Goal: Browse casually: Explore the website without a specific task or goal

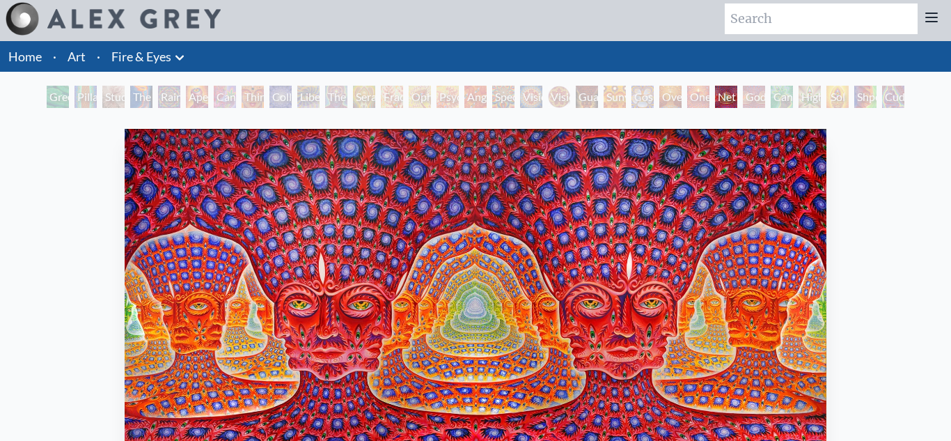
scroll to position [9, 0]
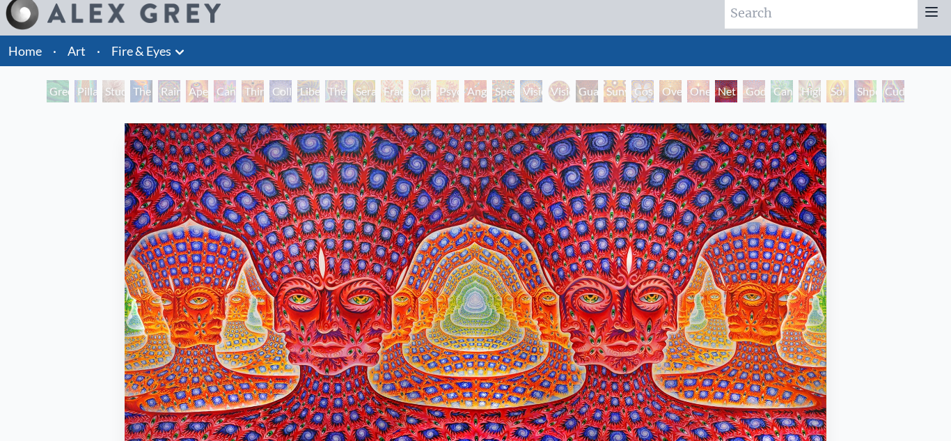
click at [707, 91] on div "One" at bounding box center [698, 91] width 22 height 22
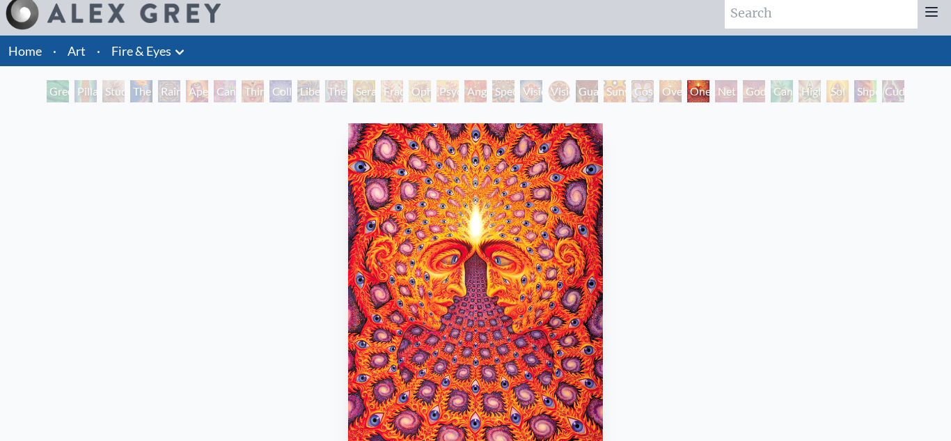
click at [761, 92] on div "Godself" at bounding box center [754, 91] width 22 height 22
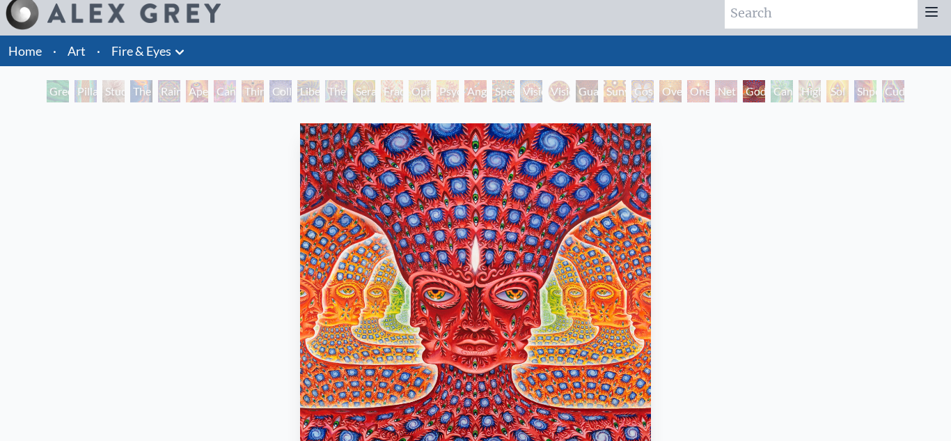
click at [791, 91] on div "Cannafist" at bounding box center [782, 91] width 22 height 22
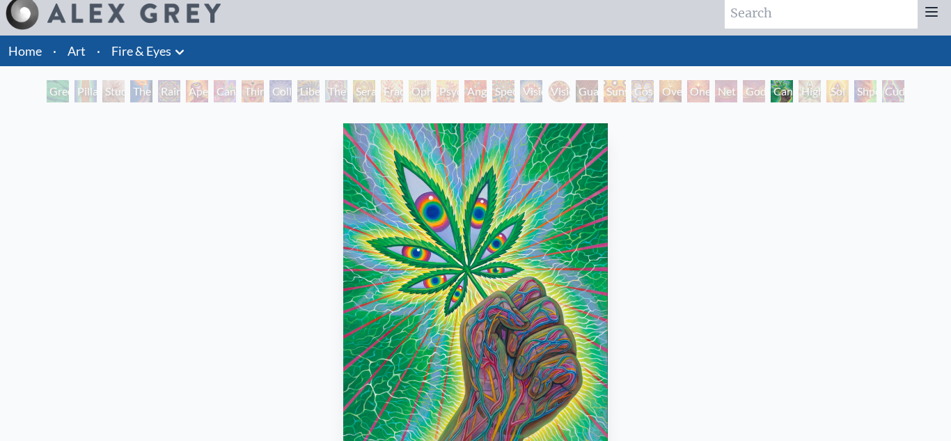
click at [743, 88] on div "Godself" at bounding box center [754, 91] width 22 height 22
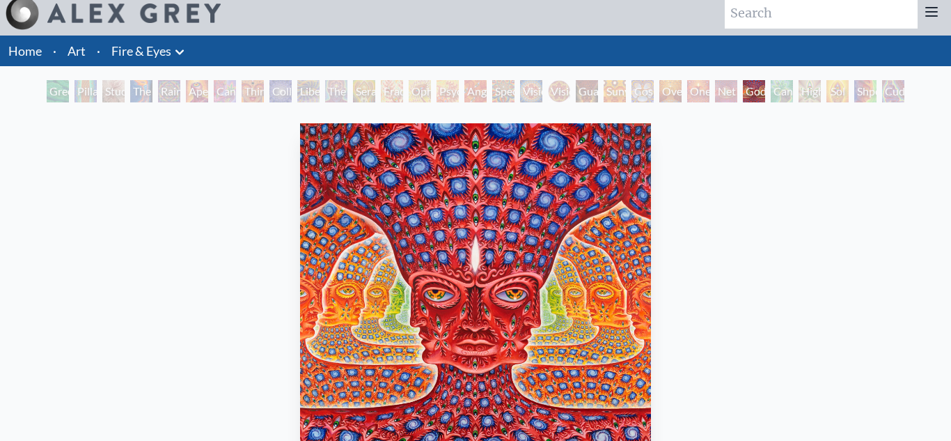
click at [715, 89] on div "Net of Being" at bounding box center [726, 91] width 22 height 22
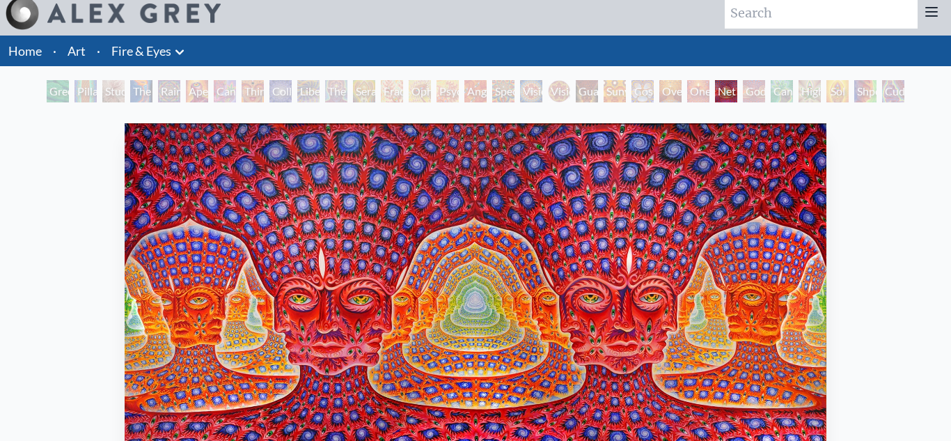
click at [737, 90] on div "Net of Being" at bounding box center [726, 91] width 22 height 22
click at [776, 92] on div "Cannafist" at bounding box center [782, 91] width 22 height 22
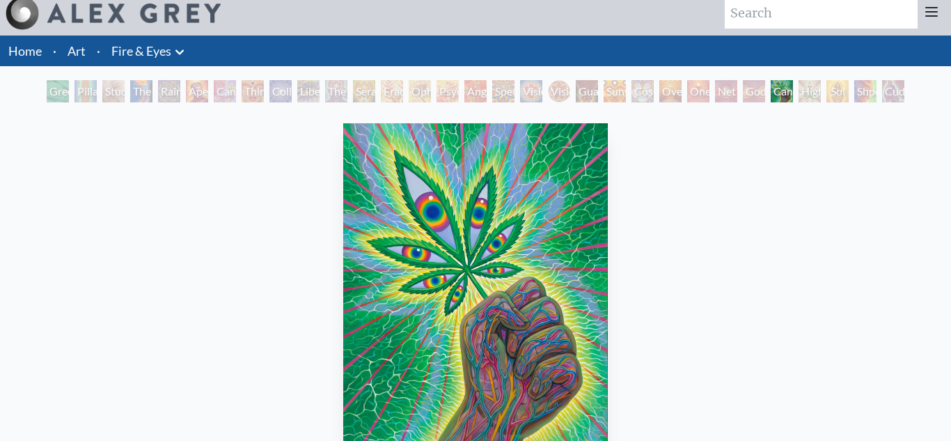
click at [744, 94] on div "Godself" at bounding box center [754, 91] width 22 height 22
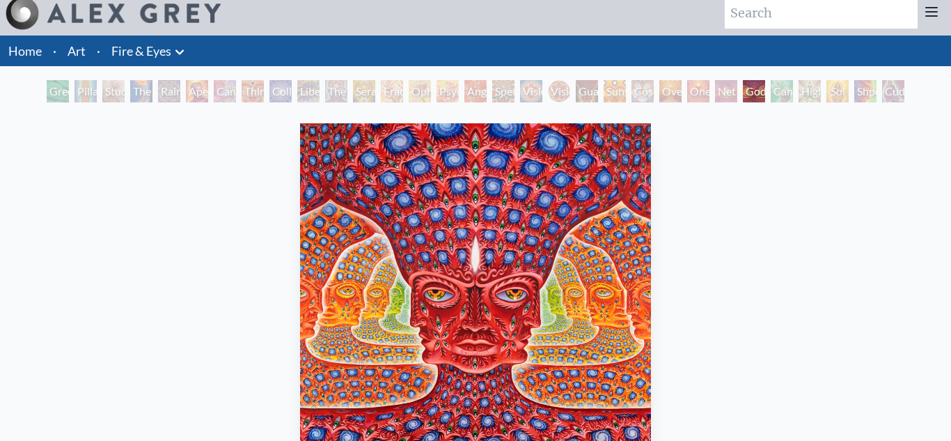
click at [715, 91] on div "Net of Being" at bounding box center [726, 91] width 22 height 22
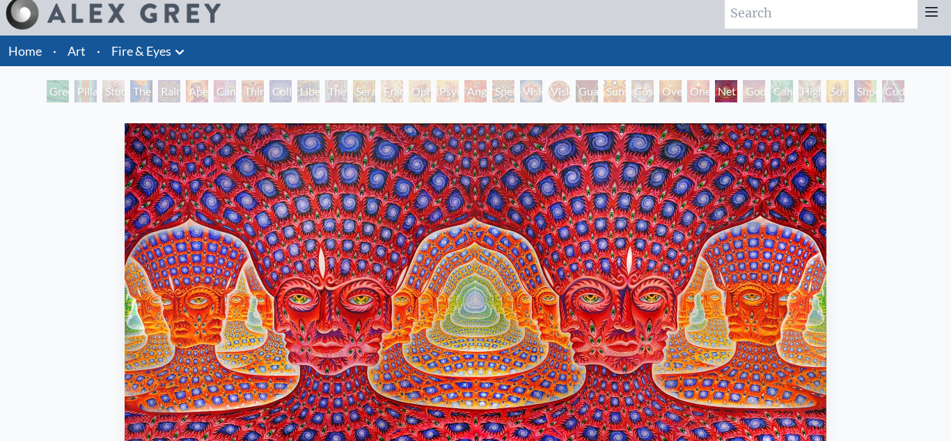
click at [678, 91] on div "Oversoul" at bounding box center [670, 91] width 22 height 22
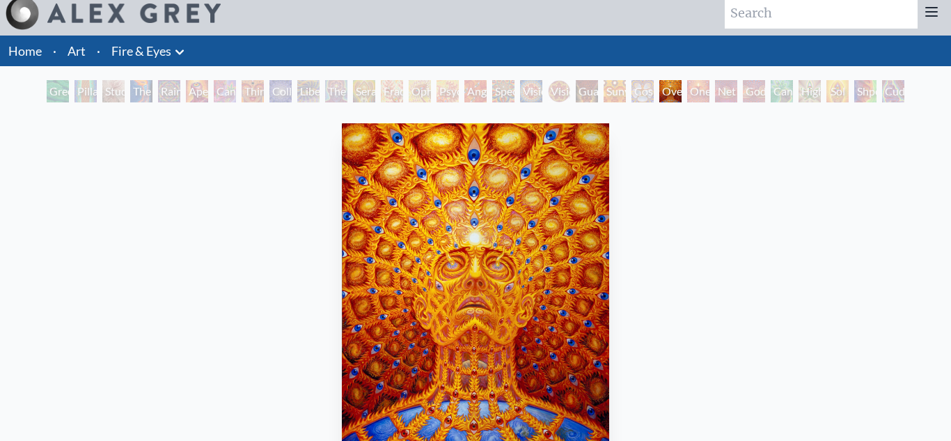
click at [710, 91] on div "One" at bounding box center [698, 91] width 22 height 22
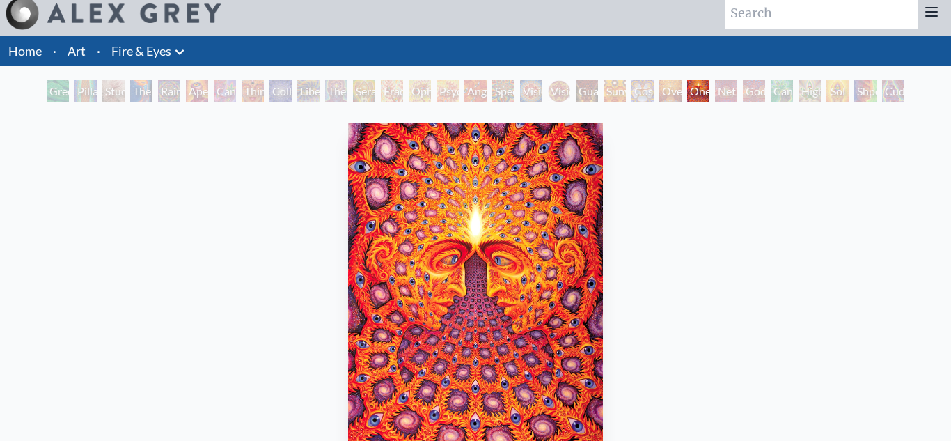
click at [639, 94] on div "Cosmic Elf" at bounding box center [643, 91] width 22 height 22
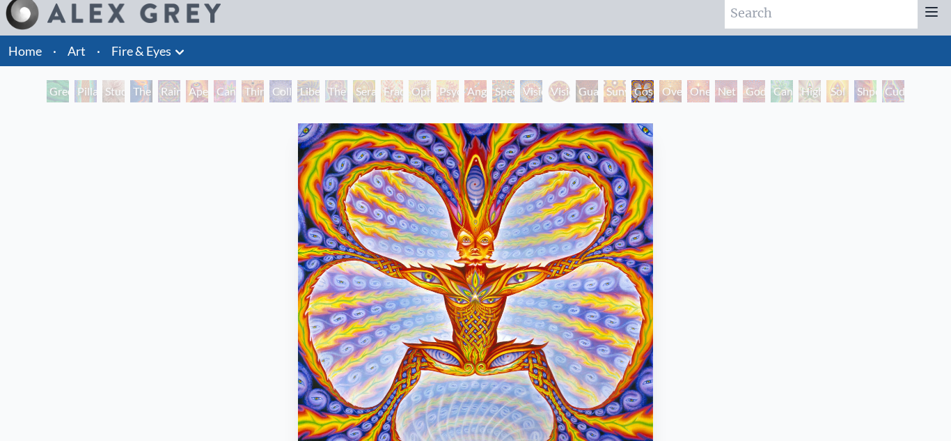
click at [604, 98] on div "Sunyata" at bounding box center [615, 91] width 22 height 22
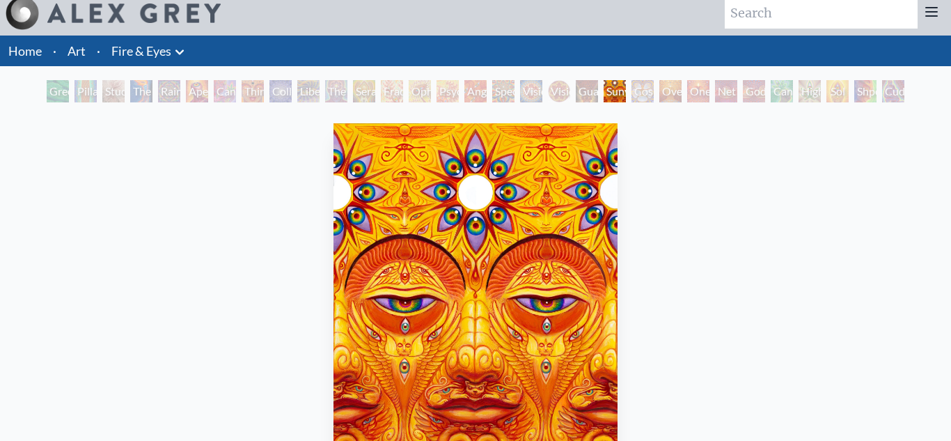
click at [576, 99] on div "Guardian of Infinite Vision" at bounding box center [587, 91] width 22 height 22
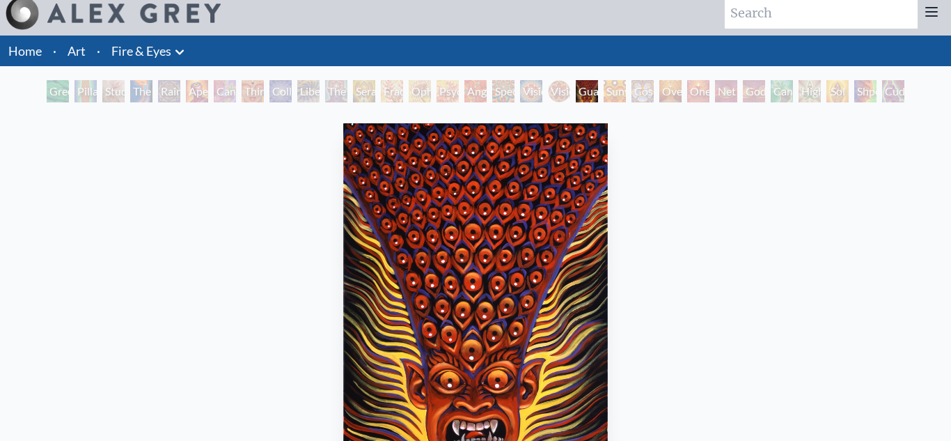
click at [536, 94] on div "Vision Crystal" at bounding box center [531, 91] width 22 height 22
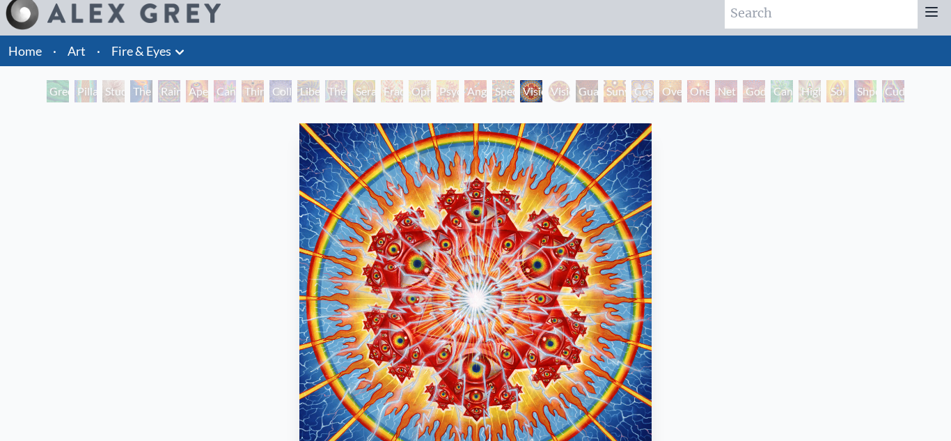
click at [485, 93] on div "Angel Skin" at bounding box center [475, 91] width 22 height 22
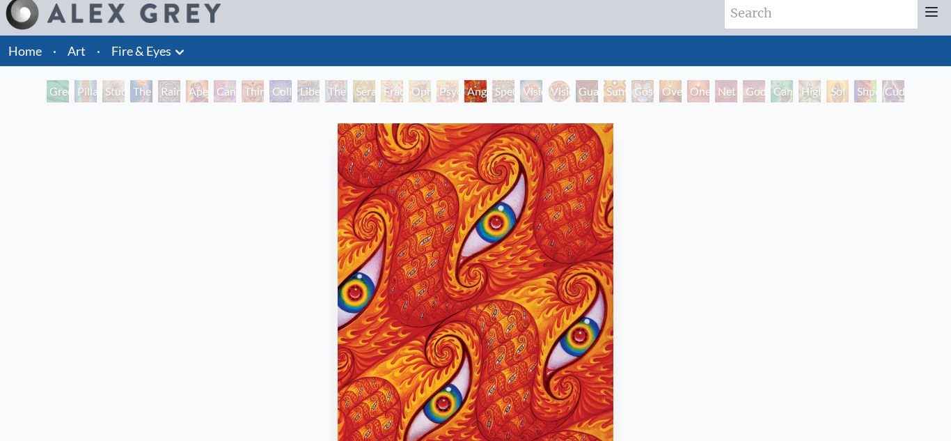
click at [451, 91] on div "Psychomicrograph of a Fractal Paisley Cherub Feather Tip" at bounding box center [448, 91] width 22 height 22
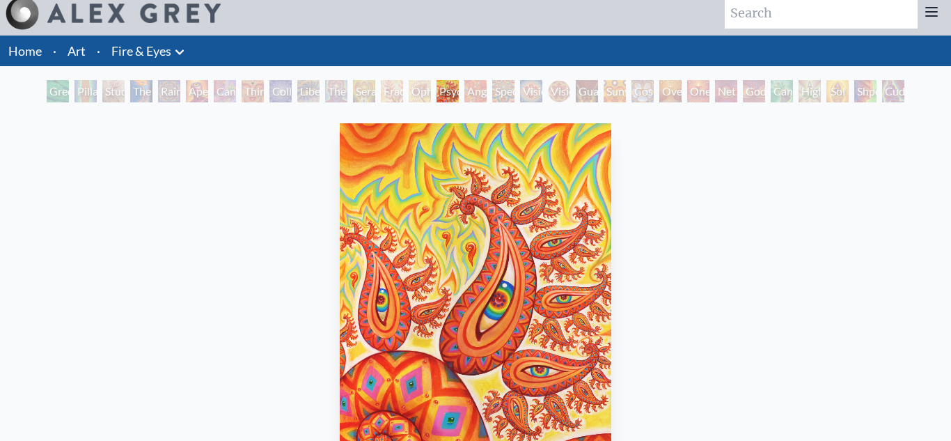
click at [423, 98] on div "Ophanic Eyelash" at bounding box center [420, 91] width 22 height 22
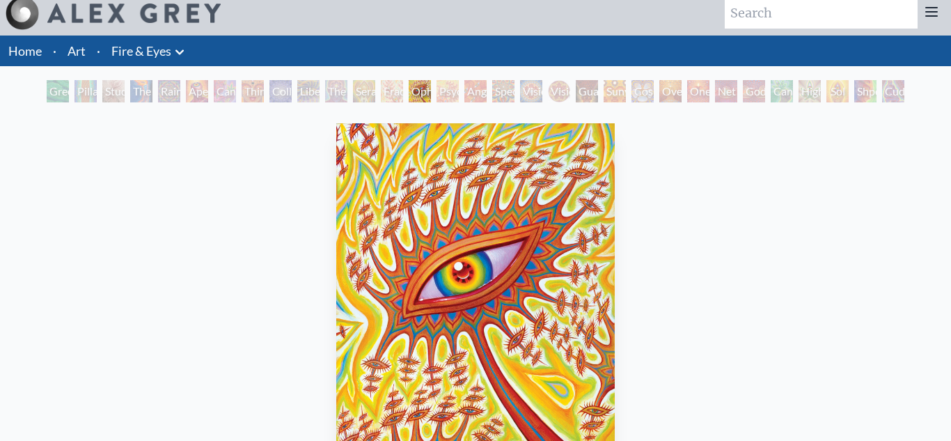
click at [362, 90] on div "Seraphic Transport Docking on the Third Eye" at bounding box center [364, 91] width 22 height 22
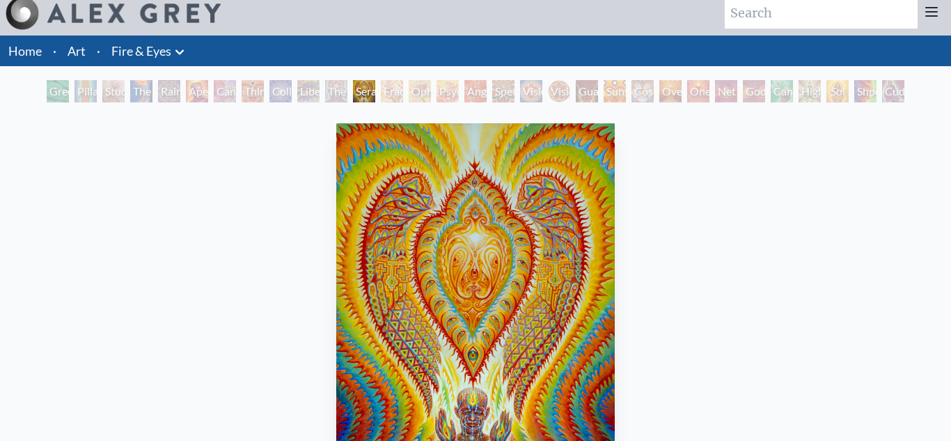
click at [311, 90] on div "Liberation Through Seeing" at bounding box center [308, 91] width 22 height 22
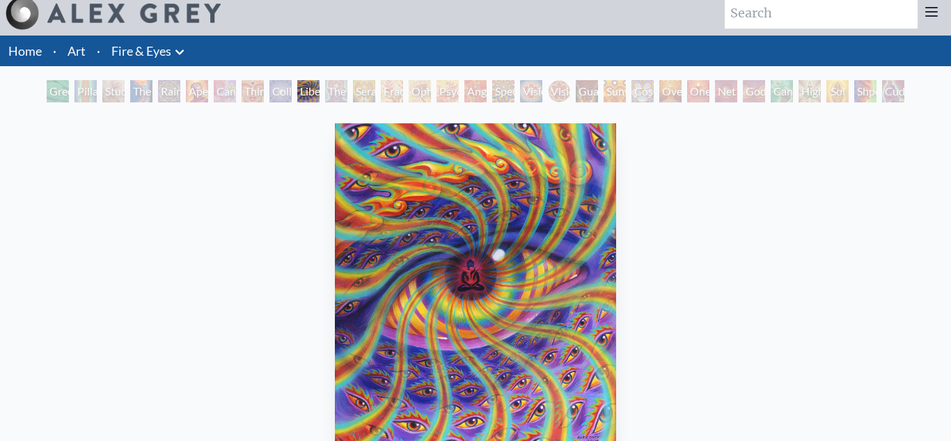
click at [257, 88] on div "Third Eye Tears of Joy" at bounding box center [253, 91] width 22 height 22
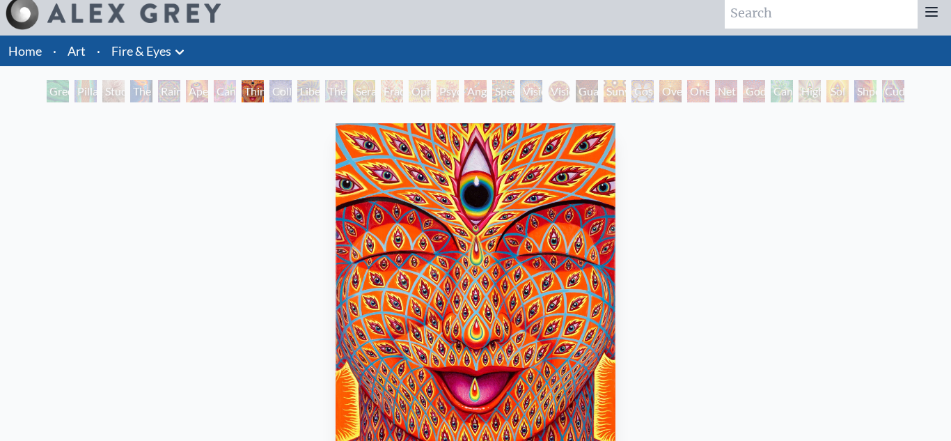
click at [198, 91] on div "Aperture" at bounding box center [197, 91] width 22 height 22
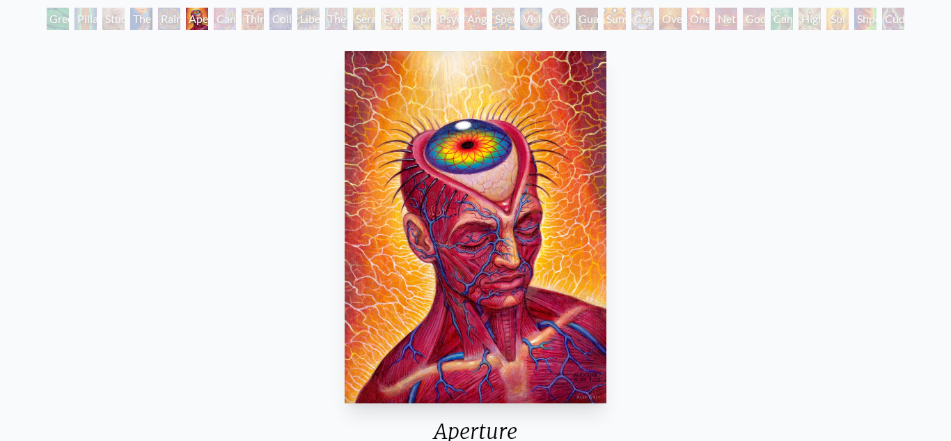
scroll to position [38, 0]
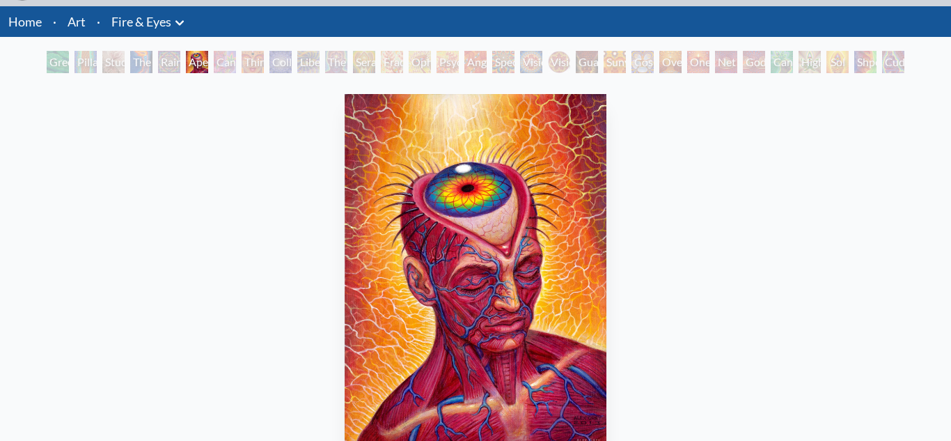
click at [159, 55] on div "Rainbow Eye Ripple" at bounding box center [169, 62] width 22 height 22
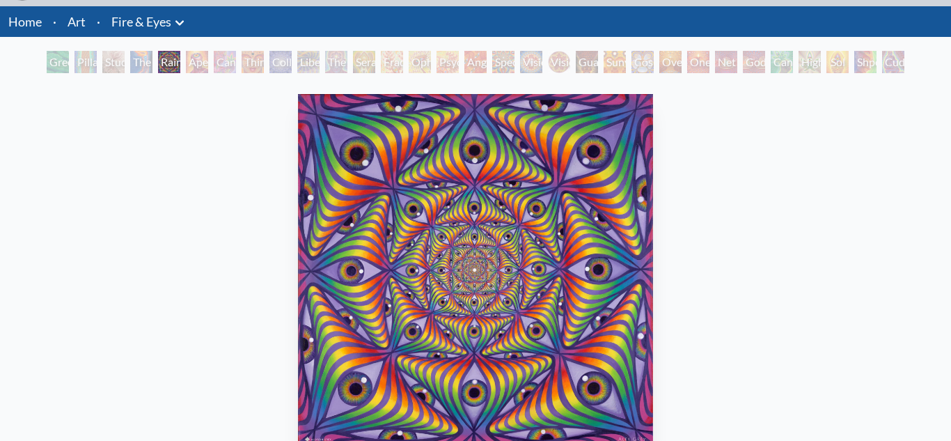
click at [120, 59] on div "Study for the Great Turn" at bounding box center [113, 62] width 22 height 22
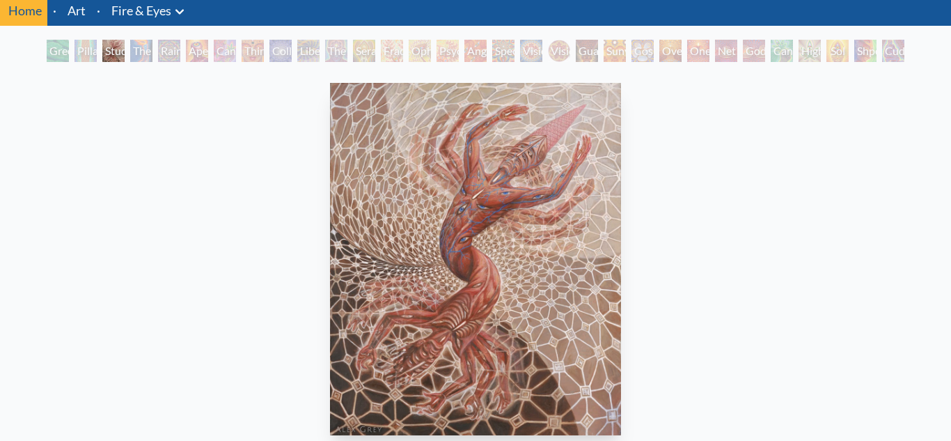
scroll to position [50, 0]
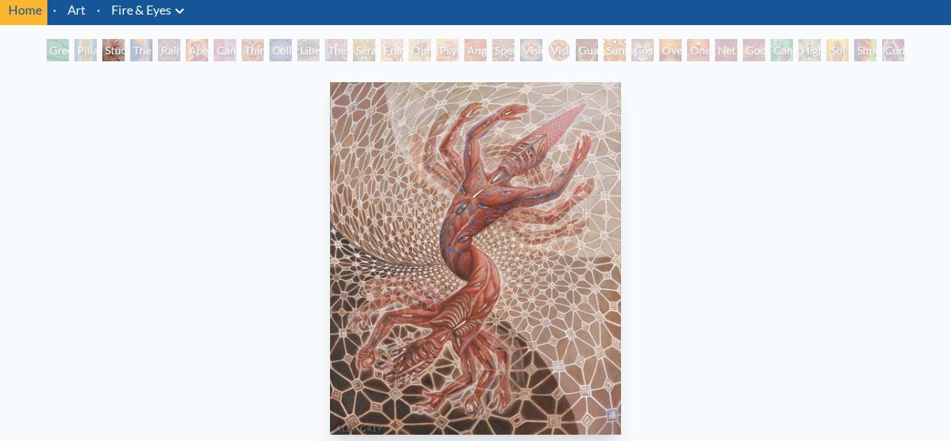
click at [91, 56] on div "Pillar of Awareness" at bounding box center [86, 50] width 22 height 22
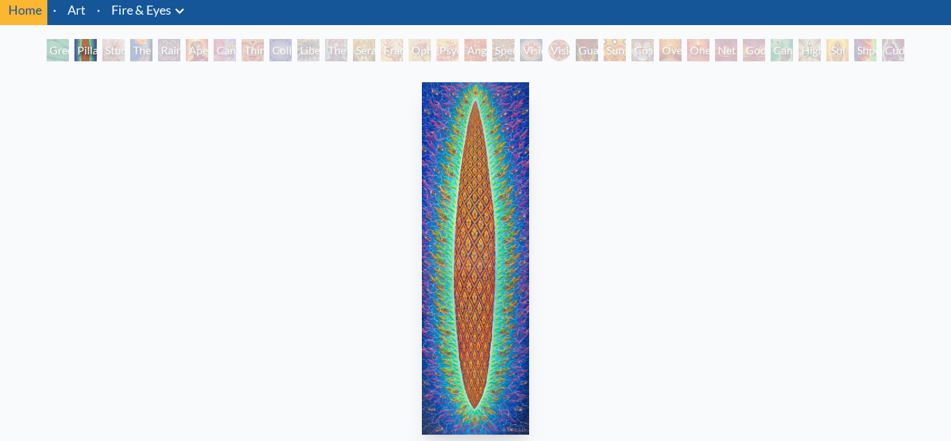
click at [57, 49] on div "Green Hand" at bounding box center [58, 50] width 22 height 22
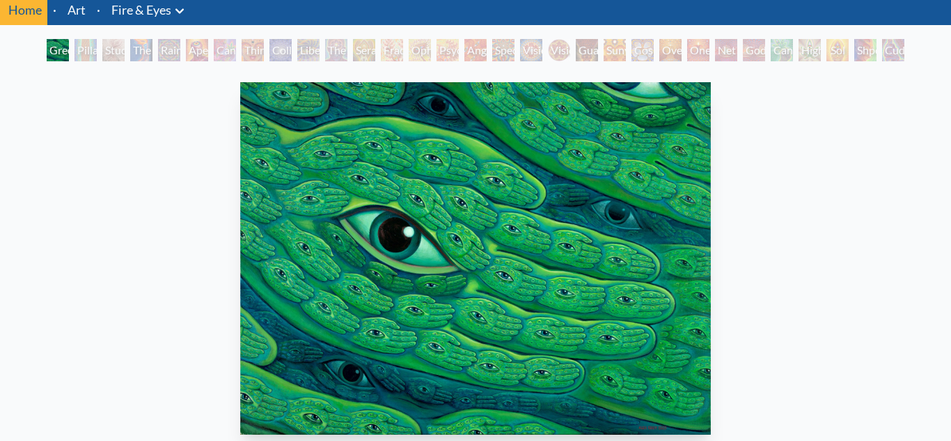
click at [459, 56] on div "Psychomicrograph of a Fractal Paisley Cherub Feather Tip" at bounding box center [448, 50] width 22 height 22
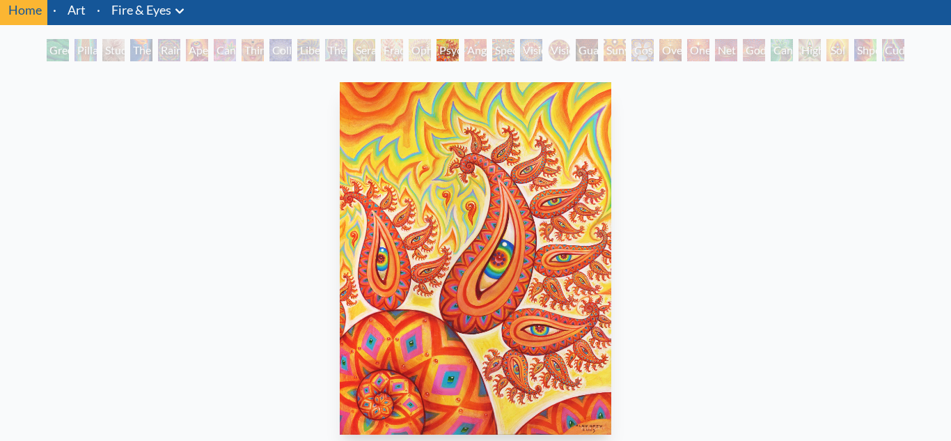
click at [779, 58] on div "Cannafist" at bounding box center [782, 50] width 22 height 22
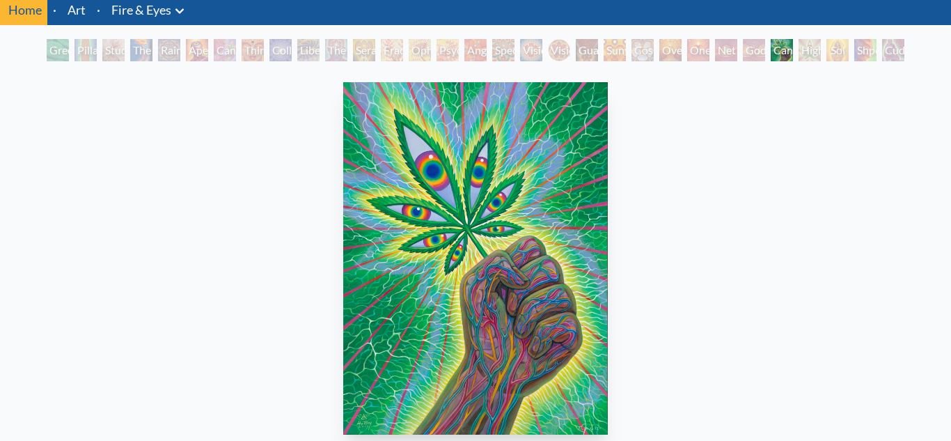
click at [779, 58] on div "Cannafist" at bounding box center [782, 50] width 22 height 22
click at [820, 46] on div "Higher Vision" at bounding box center [810, 50] width 22 height 22
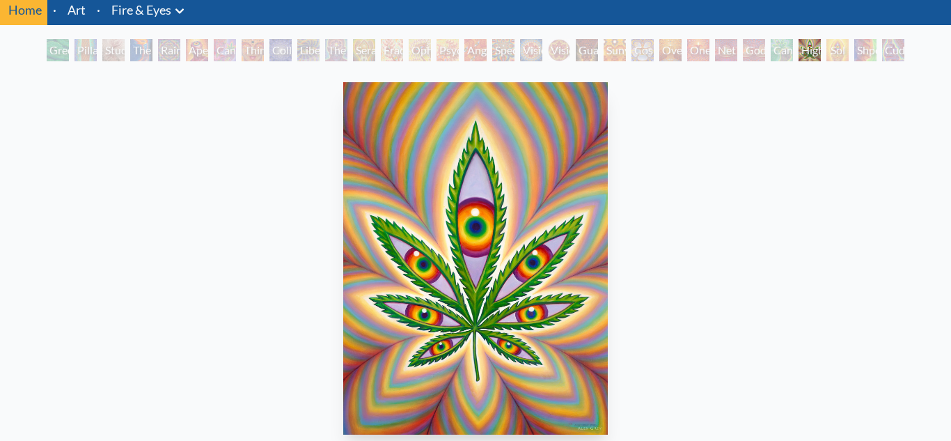
click at [857, 47] on div "Shpongled" at bounding box center [865, 50] width 22 height 22
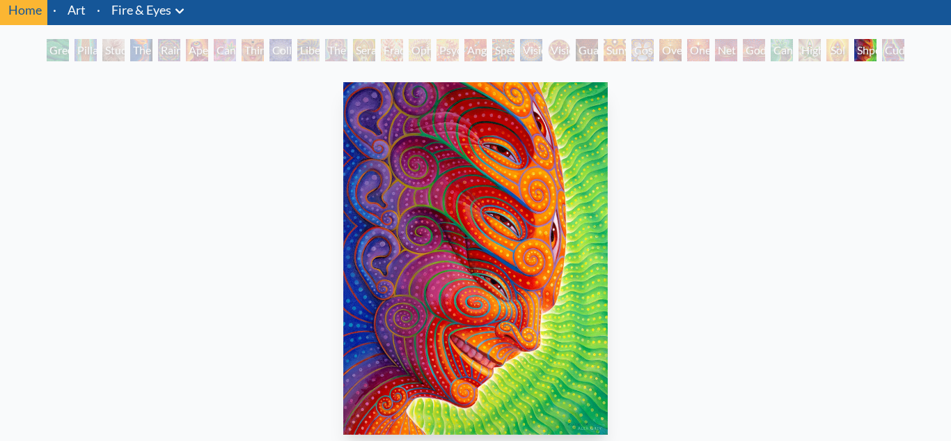
click at [902, 49] on div "Cuddle" at bounding box center [893, 50] width 22 height 22
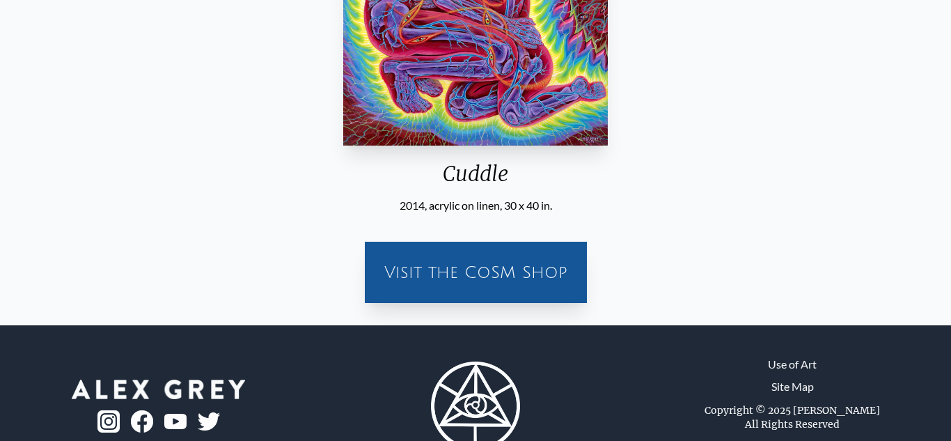
scroll to position [385, 0]
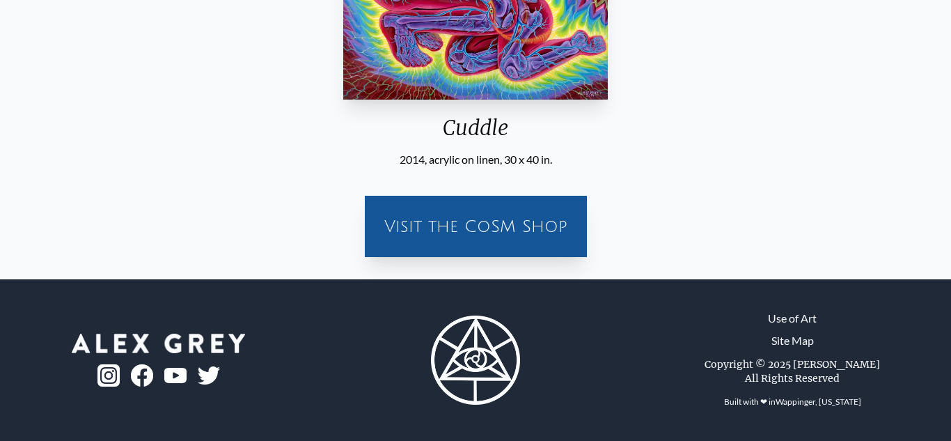
click at [510, 215] on div "Visit the CoSM Shop" at bounding box center [475, 226] width 205 height 45
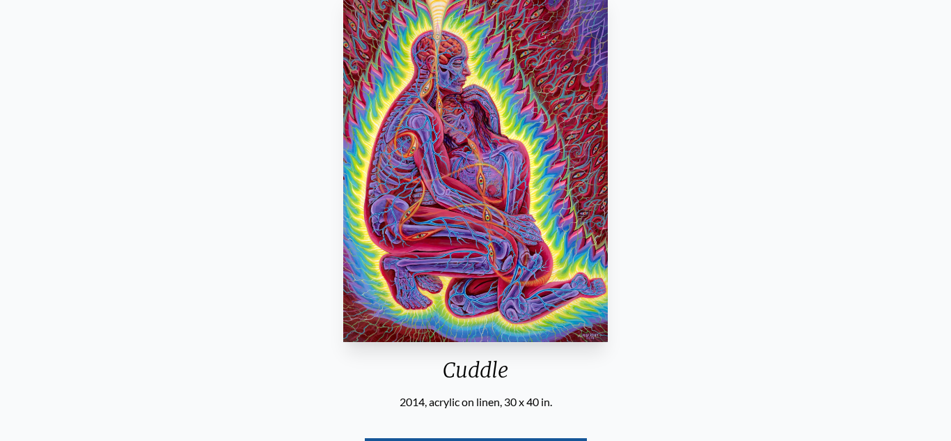
scroll to position [0, 0]
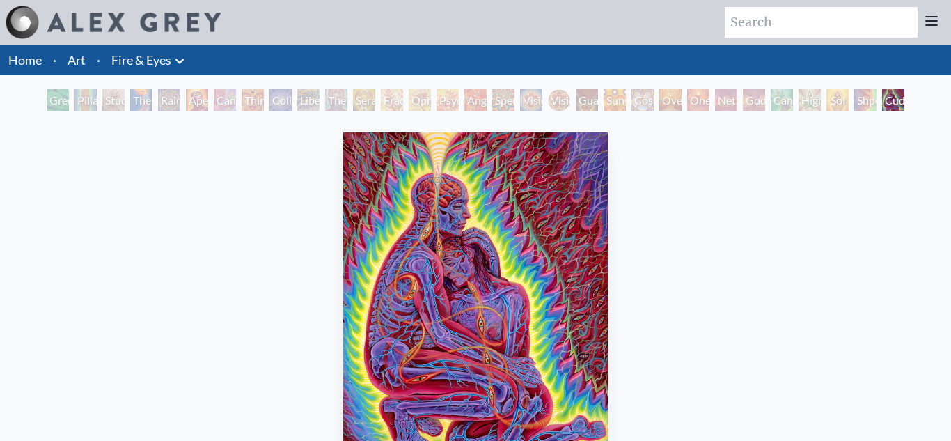
click at [570, 97] on div "Vision Crystal Tondo" at bounding box center [559, 100] width 22 height 22
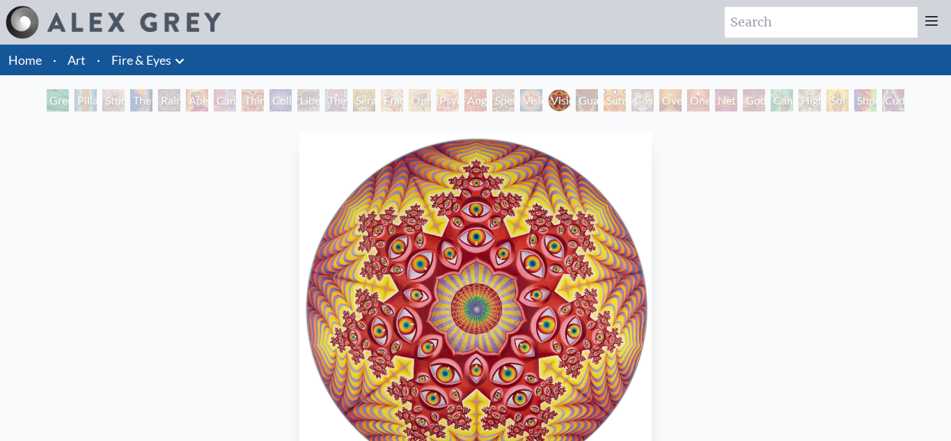
click at [632, 98] on div "Cosmic Elf" at bounding box center [643, 100] width 22 height 22
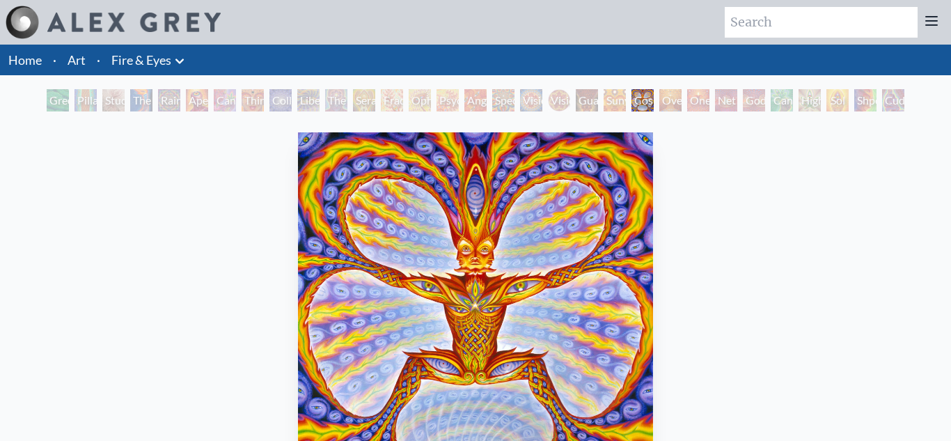
click at [582, 100] on div "Guardian of Infinite Vision" at bounding box center [587, 100] width 22 height 22
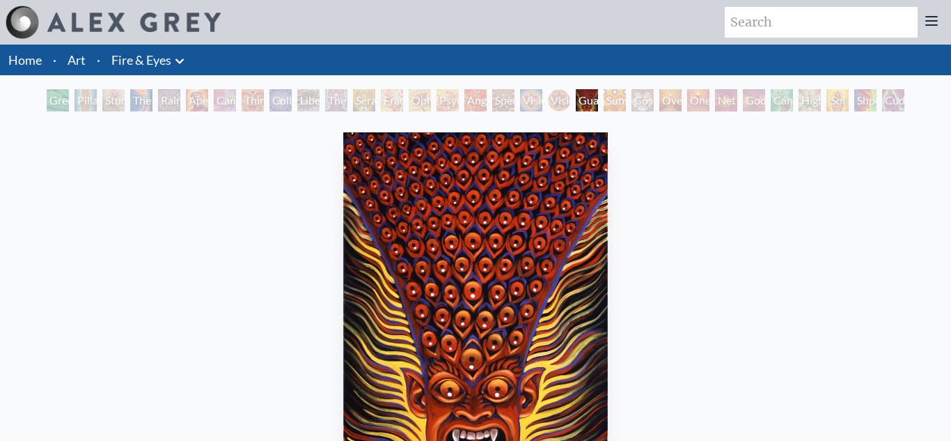
click at [538, 104] on div "Vision Crystal" at bounding box center [531, 100] width 22 height 22
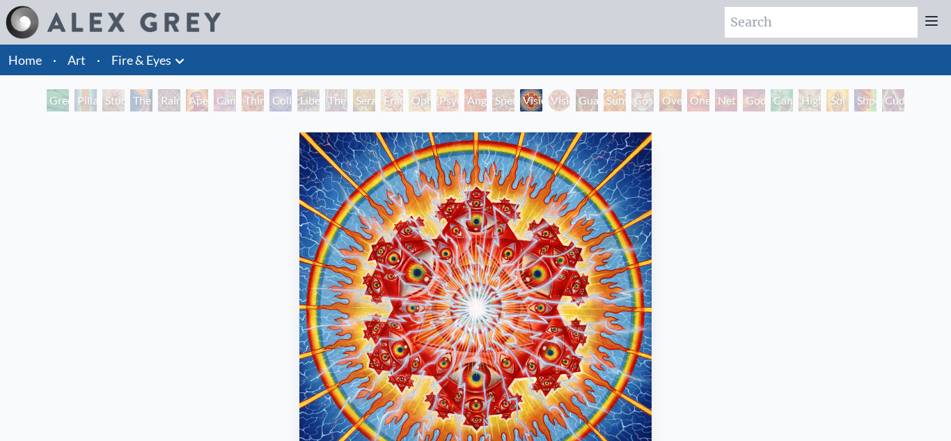
click at [482, 99] on div "Angel Skin" at bounding box center [475, 100] width 22 height 22
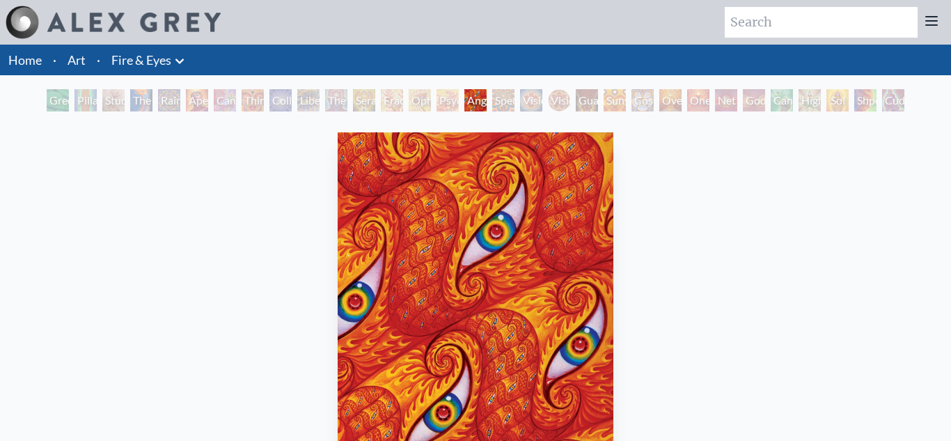
click at [437, 100] on div "Psychomicrograph of a Fractal Paisley Cherub Feather Tip" at bounding box center [448, 100] width 22 height 22
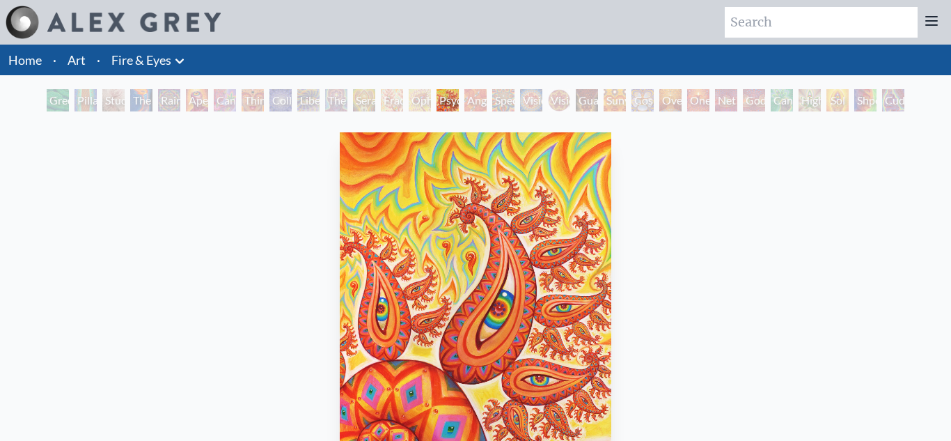
click at [388, 102] on div "Fractal Eyes" at bounding box center [392, 100] width 22 height 22
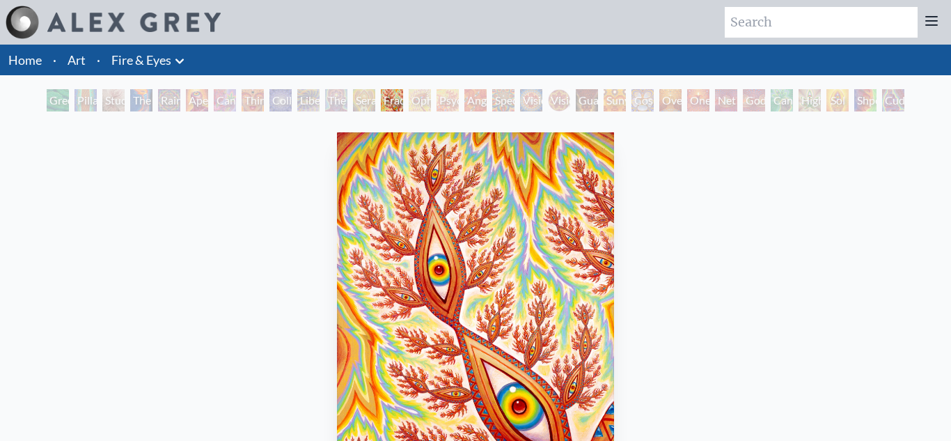
click at [335, 99] on div "The Seer" at bounding box center [336, 100] width 22 height 22
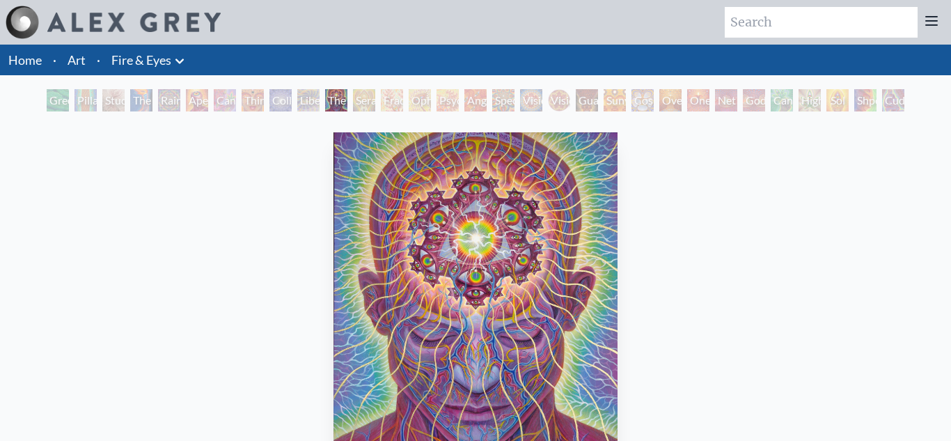
click at [302, 98] on div "Liberation Through Seeing" at bounding box center [308, 100] width 22 height 22
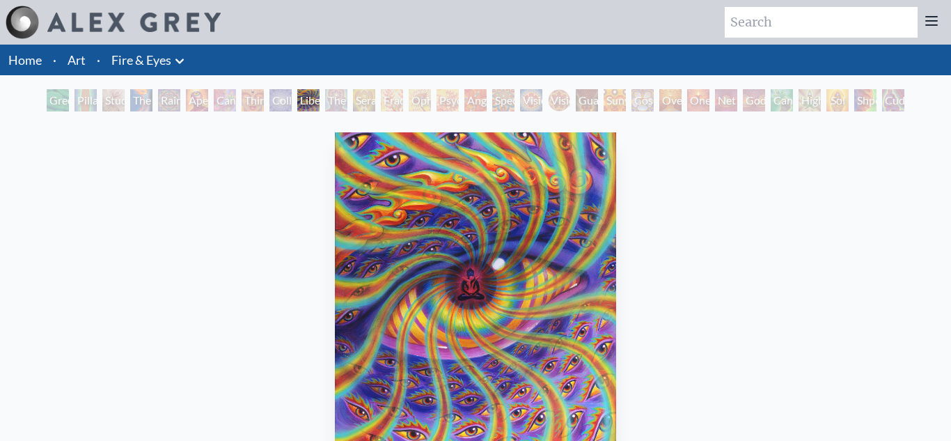
click at [258, 98] on div "Third Eye Tears of Joy" at bounding box center [253, 100] width 22 height 22
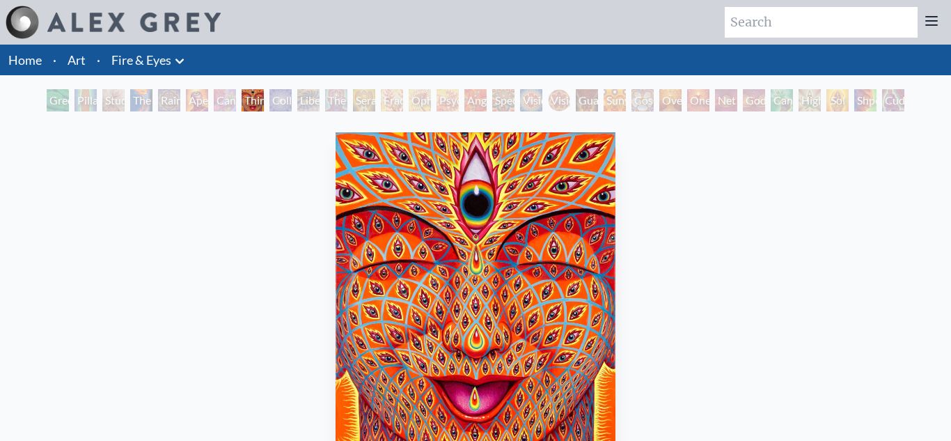
click at [192, 99] on div "Aperture" at bounding box center [197, 100] width 22 height 22
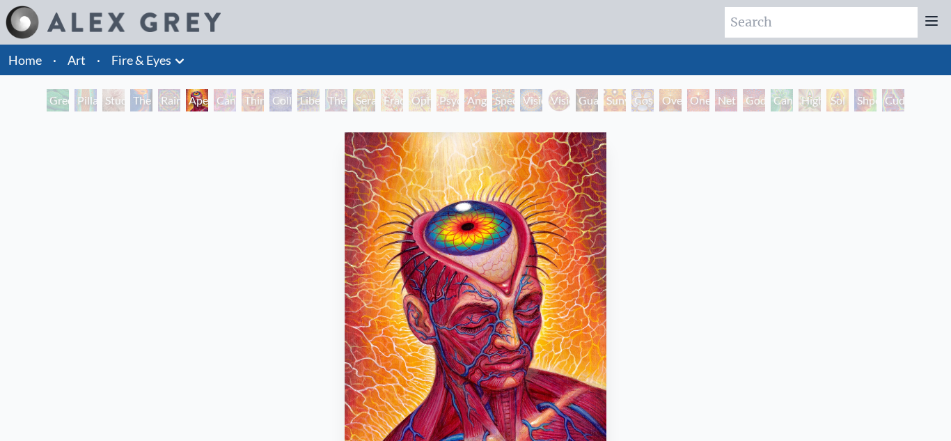
click at [162, 97] on div "Rainbow Eye Ripple" at bounding box center [169, 100] width 22 height 22
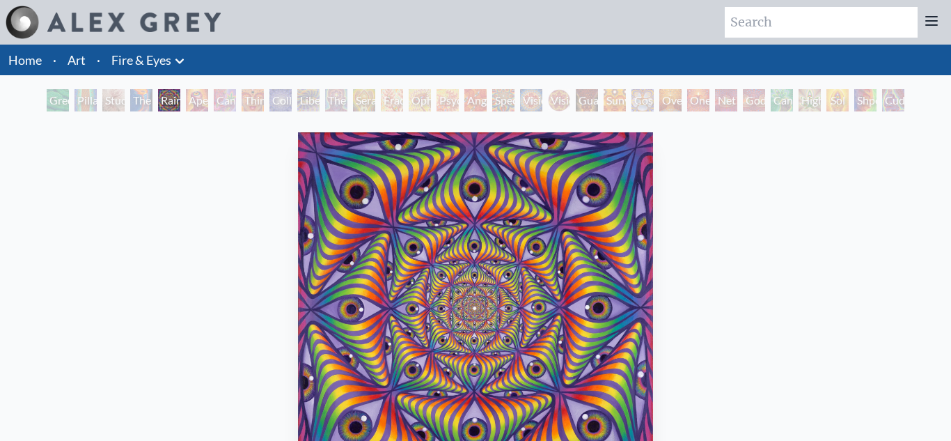
click at [106, 97] on div "Study for the Great Turn" at bounding box center [113, 100] width 22 height 22
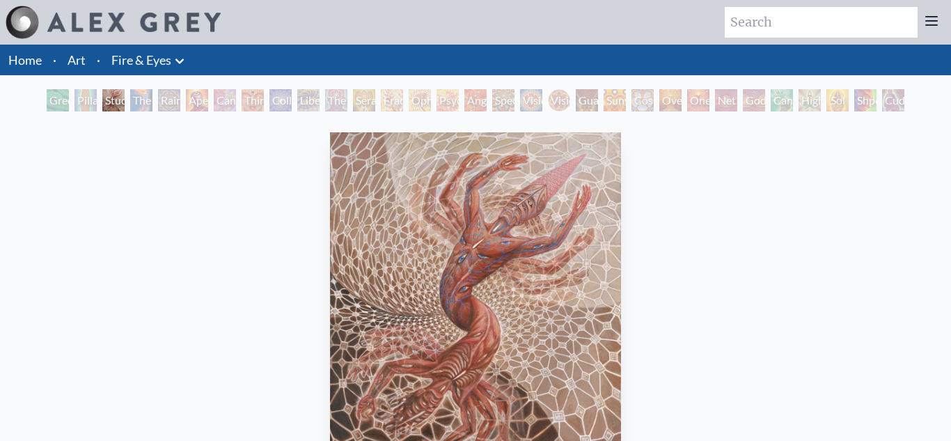
click at [102, 95] on div "Study for the Great Turn" at bounding box center [113, 100] width 22 height 22
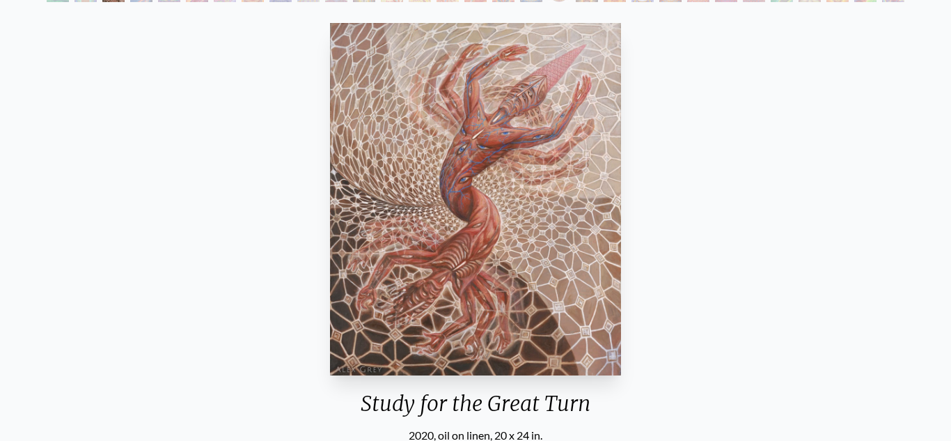
scroll to position [385, 0]
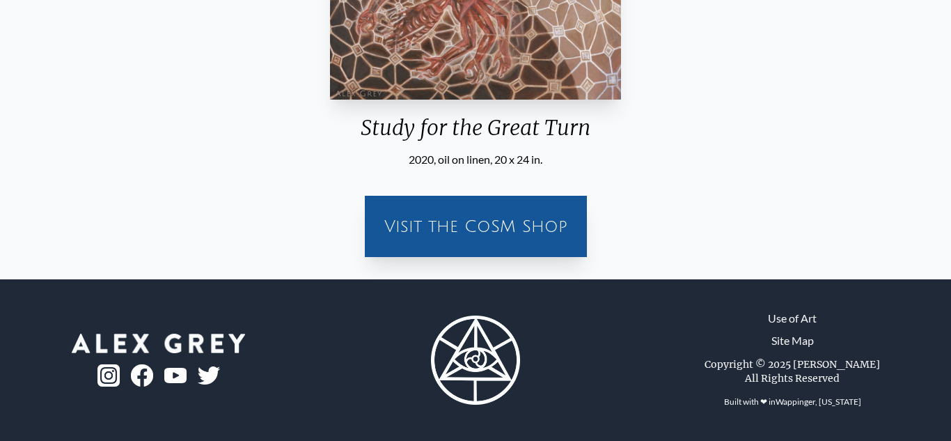
click at [524, 249] on div "Visit the CoSM Shop" at bounding box center [475, 226] width 205 height 45
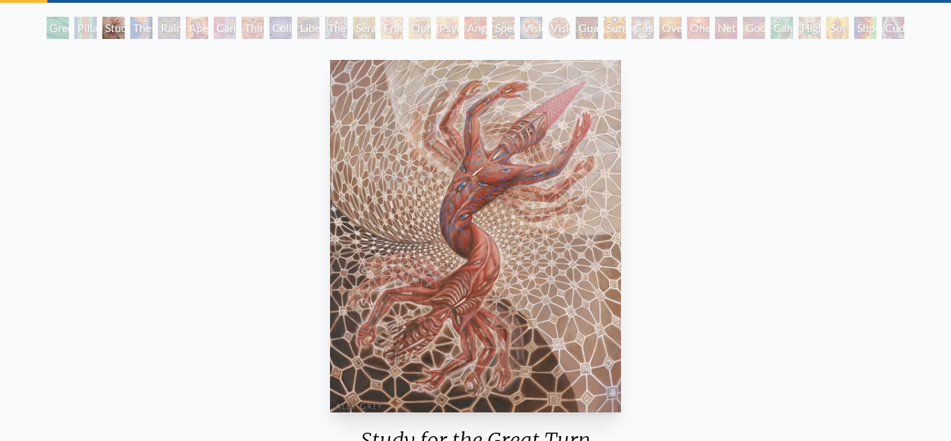
scroll to position [74, 0]
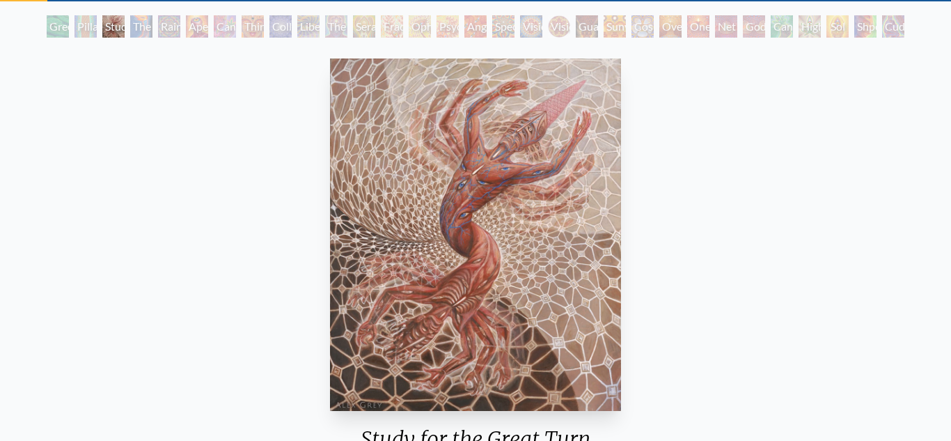
click at [854, 23] on div "Shpongled" at bounding box center [865, 26] width 22 height 22
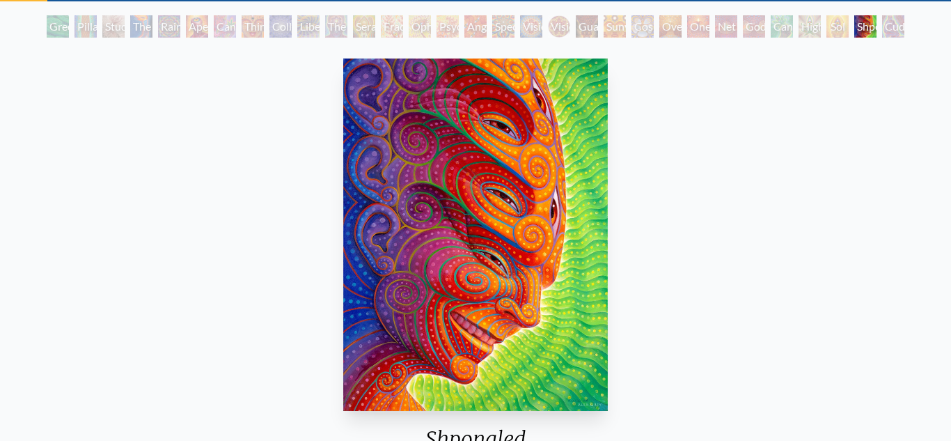
click at [799, 27] on div "Higher Vision" at bounding box center [810, 26] width 22 height 22
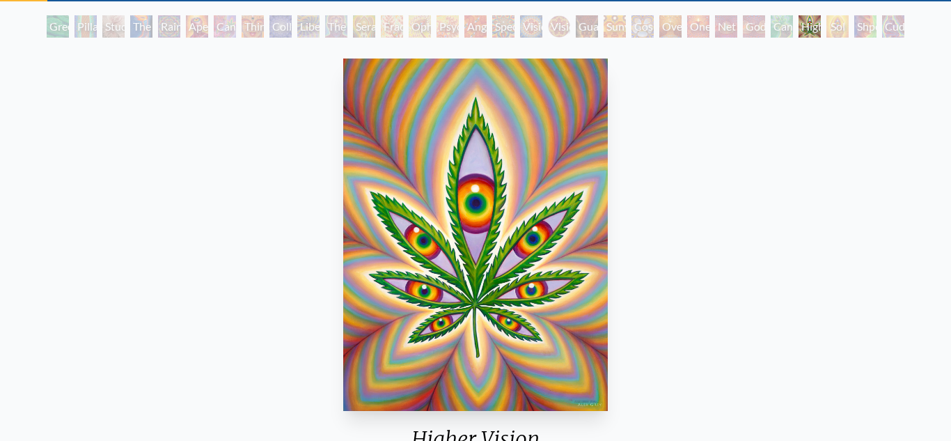
click at [754, 26] on div "Godself" at bounding box center [754, 26] width 22 height 22
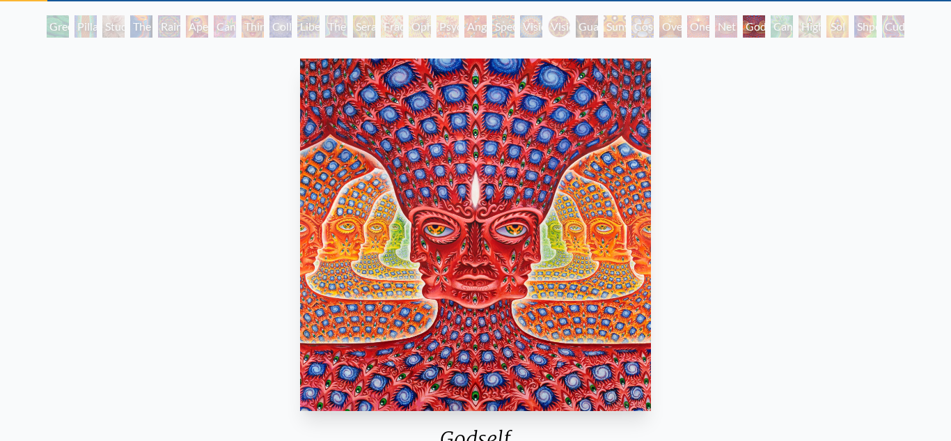
click at [715, 29] on div "Net of Being" at bounding box center [726, 26] width 22 height 22
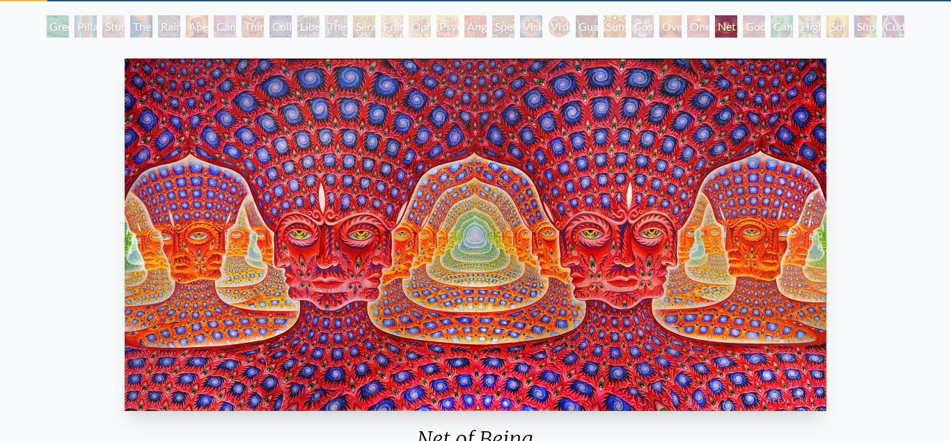
click at [756, 31] on div "Godself" at bounding box center [754, 26] width 22 height 22
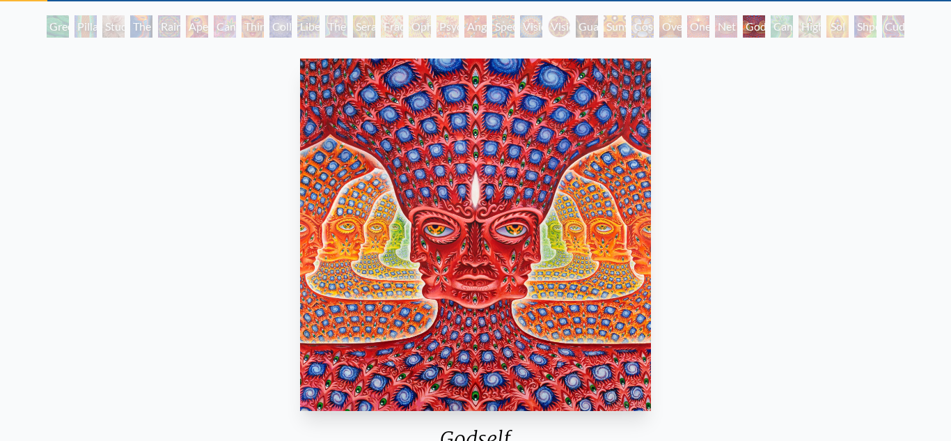
click at [719, 25] on div "Net of Being" at bounding box center [726, 26] width 22 height 22
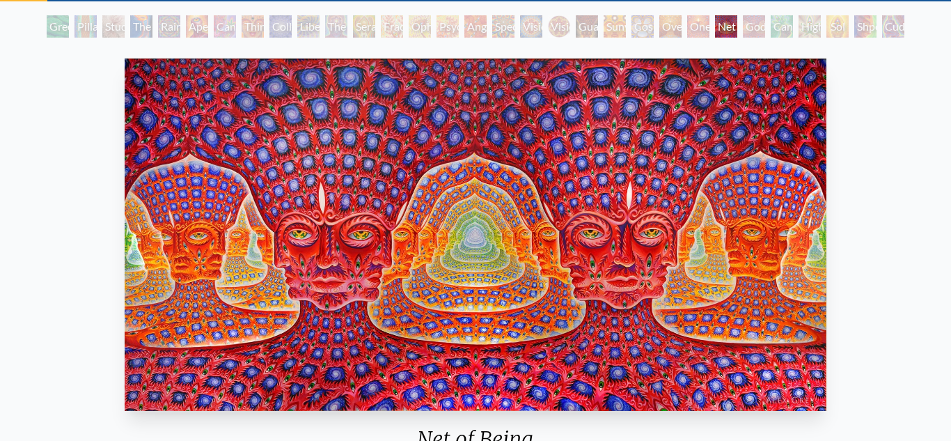
click at [682, 27] on div "Oversoul" at bounding box center [670, 26] width 22 height 22
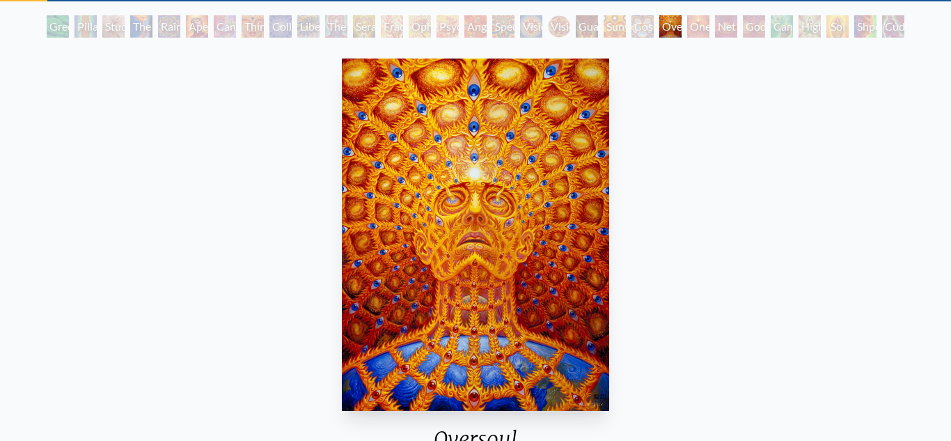
click at [634, 27] on div "Cosmic Elf" at bounding box center [643, 26] width 22 height 22
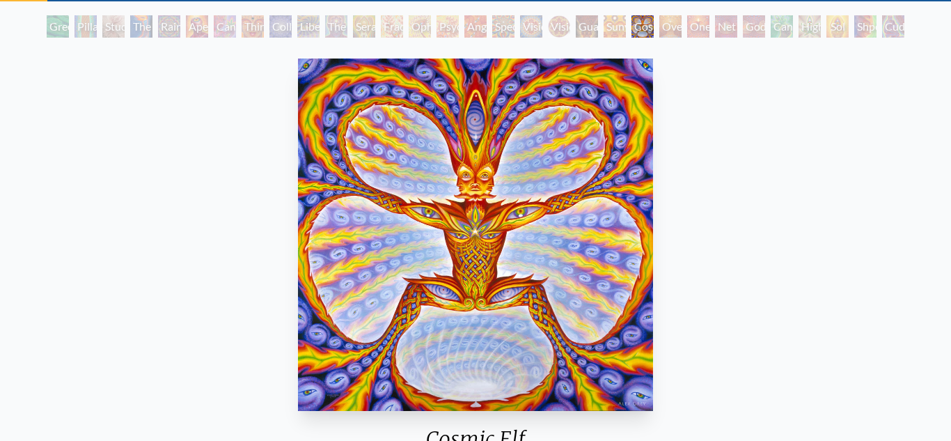
click at [579, 31] on div "Guardian of Infinite Vision" at bounding box center [587, 26] width 22 height 22
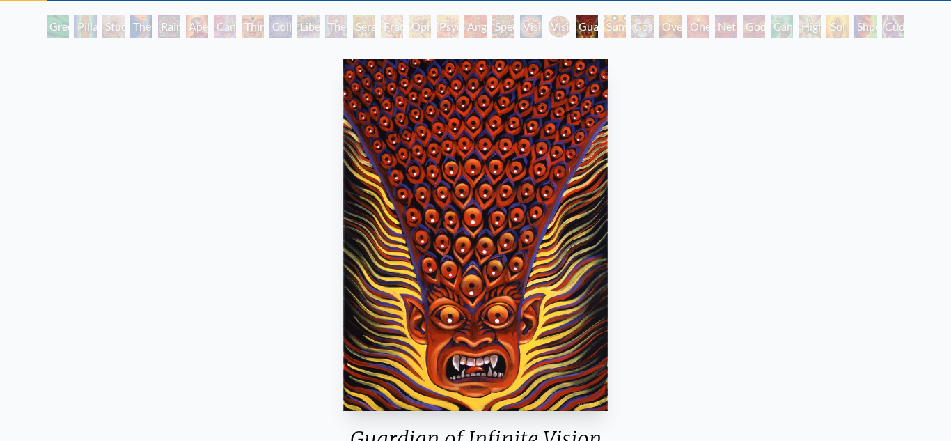
click at [523, 34] on div "Vision Crystal" at bounding box center [531, 26] width 22 height 22
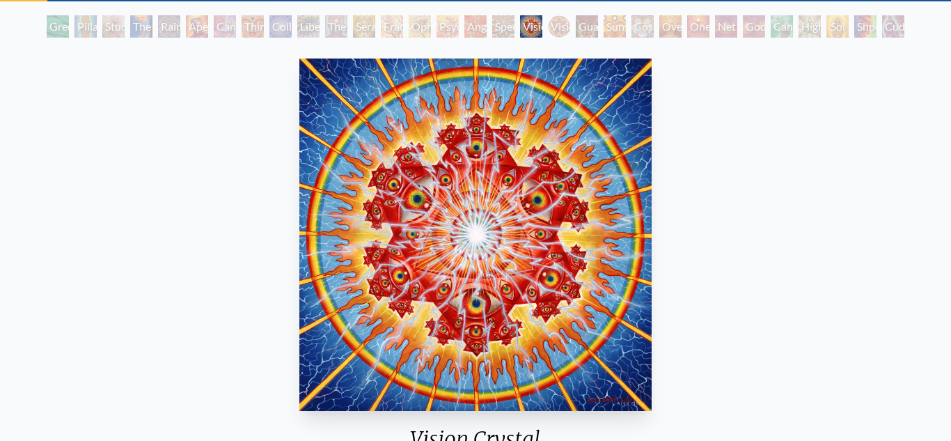
click at [481, 35] on div "Angel Skin" at bounding box center [475, 26] width 22 height 22
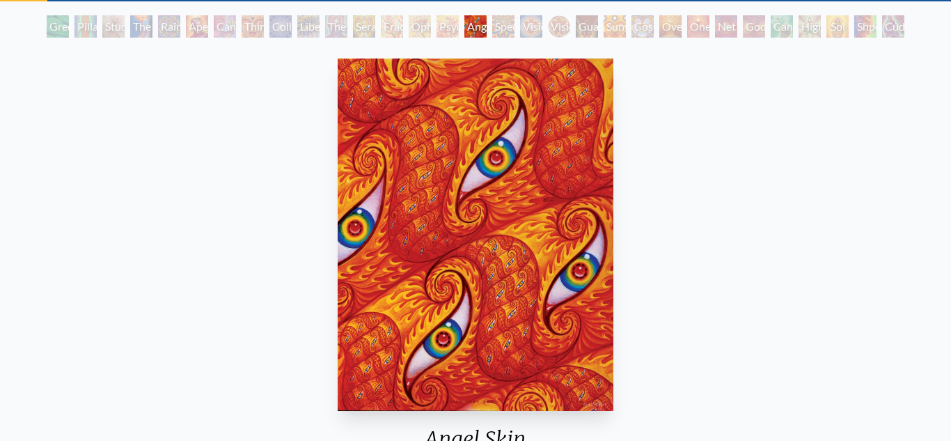
click at [437, 31] on div "Psychomicrograph of a Fractal Paisley Cherub Feather Tip" at bounding box center [448, 26] width 22 height 22
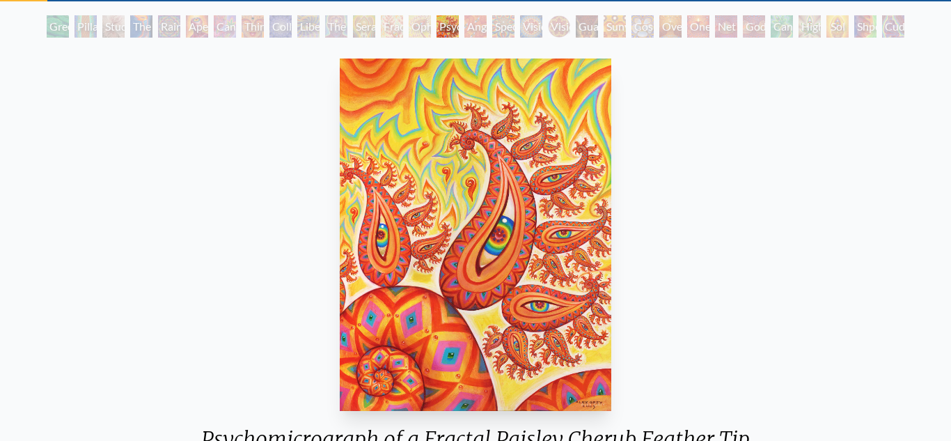
click at [400, 28] on div "Fractal Eyes" at bounding box center [392, 26] width 22 height 22
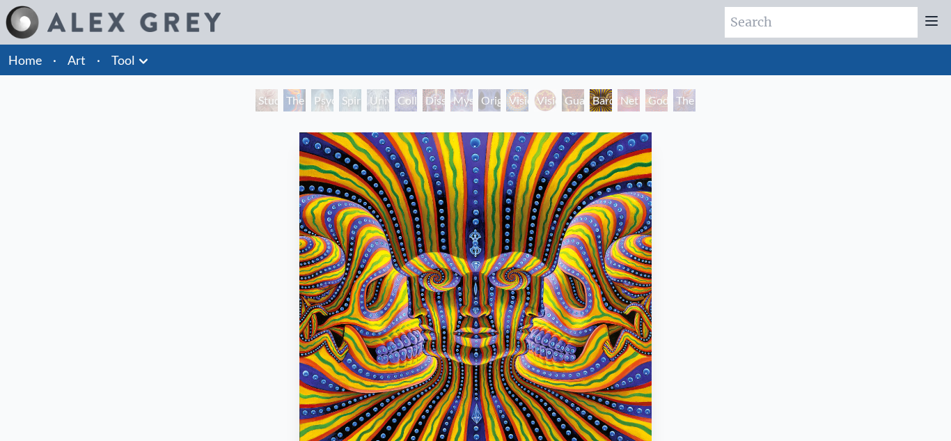
click at [547, 96] on div "Vision Crystal Tondo" at bounding box center [545, 100] width 22 height 22
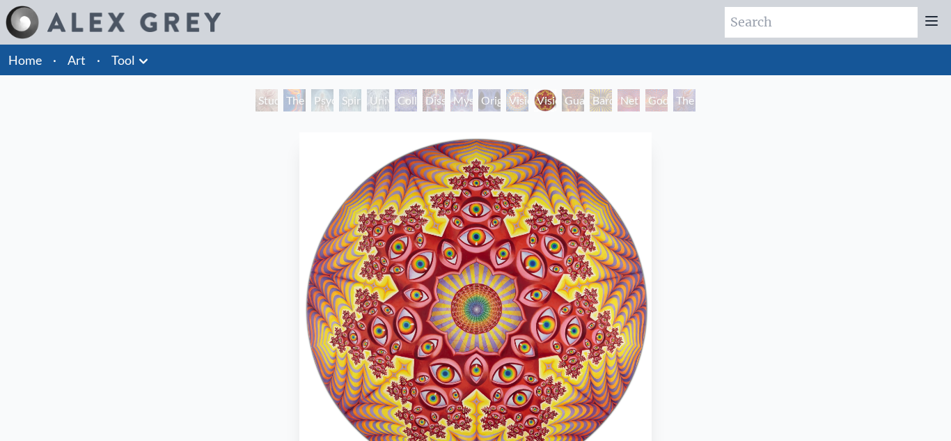
click at [534, 91] on div "Vision Crystal Tondo" at bounding box center [545, 100] width 22 height 22
click at [485, 89] on div "Original Face" at bounding box center [489, 100] width 22 height 22
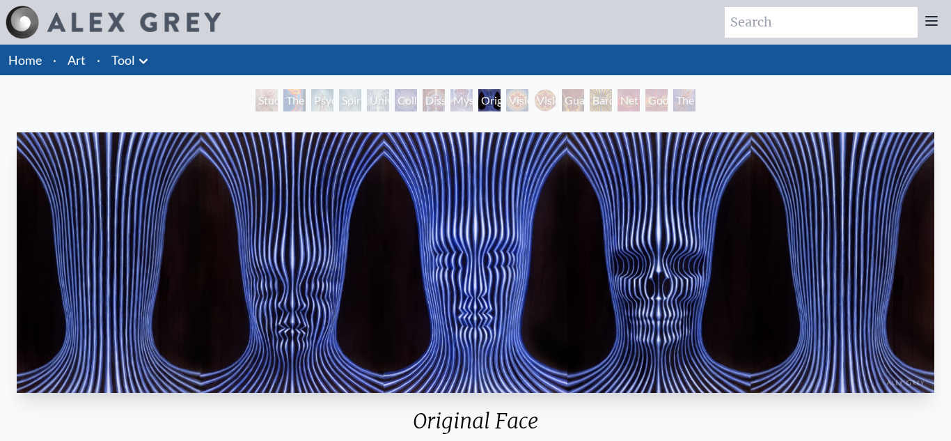
click at [424, 97] on div "Dissectional Art for Tool's Lateralus CD" at bounding box center [434, 100] width 22 height 22
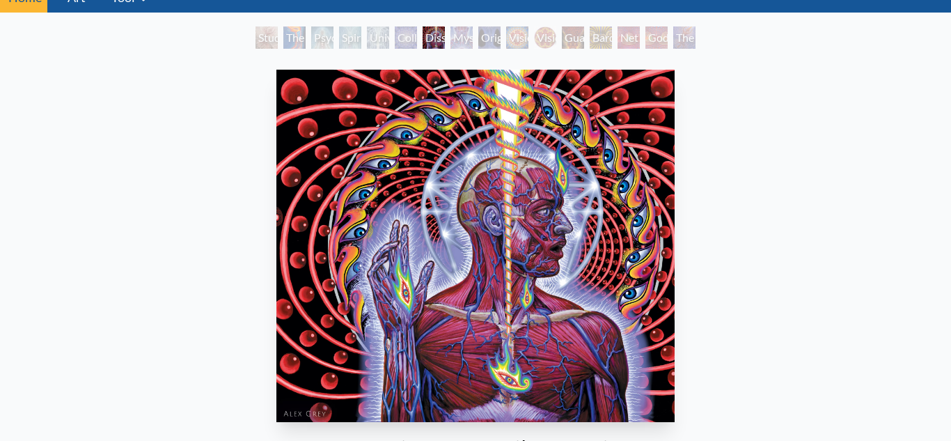
scroll to position [63, 0]
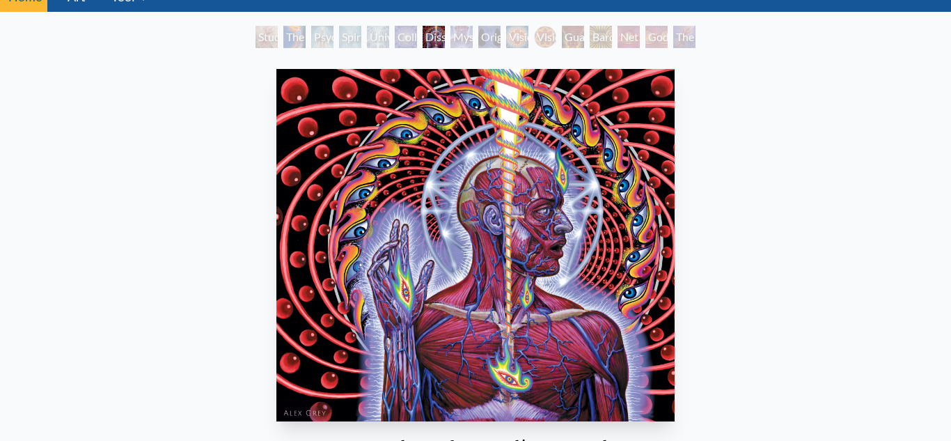
click at [409, 35] on div "Collective Vision" at bounding box center [406, 37] width 22 height 22
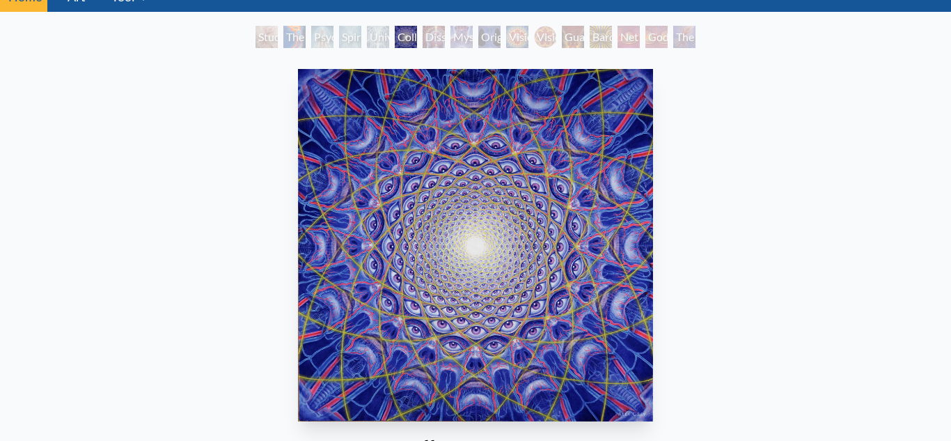
click at [343, 38] on div "Spiritual Energy System" at bounding box center [350, 37] width 22 height 22
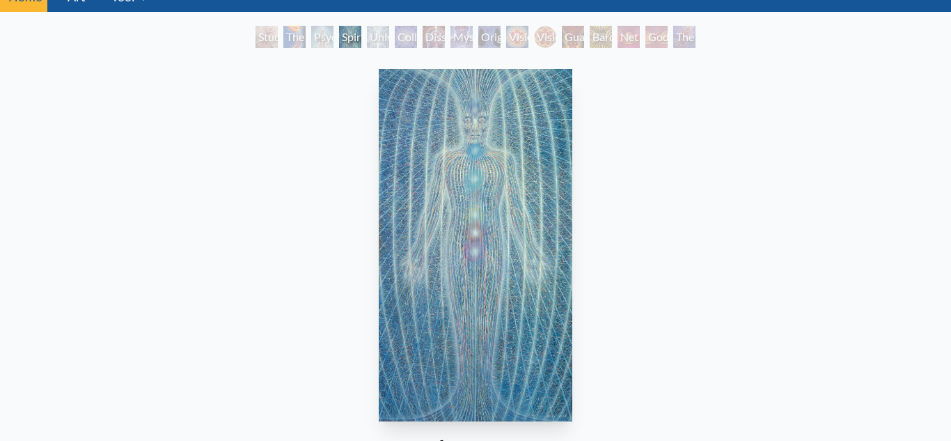
click at [276, 35] on div "Study for the Great Turn" at bounding box center [267, 37] width 22 height 22
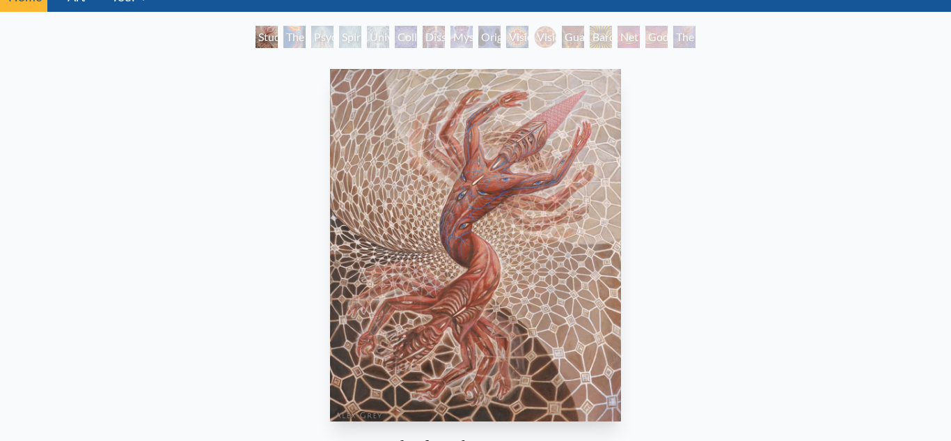
click at [388, 38] on div "Universal Mind Lattice" at bounding box center [378, 37] width 22 height 22
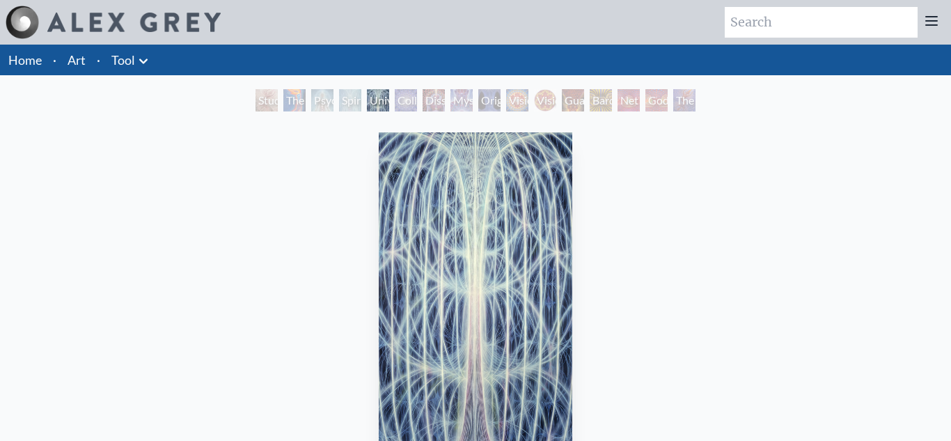
click at [417, 100] on div "Collective Vision" at bounding box center [406, 100] width 22 height 22
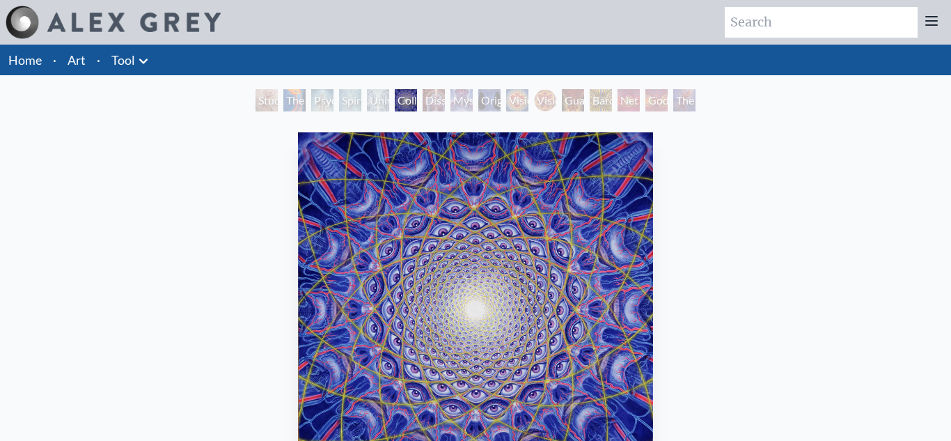
click at [460, 99] on div "Mystic Eye" at bounding box center [462, 100] width 22 height 22
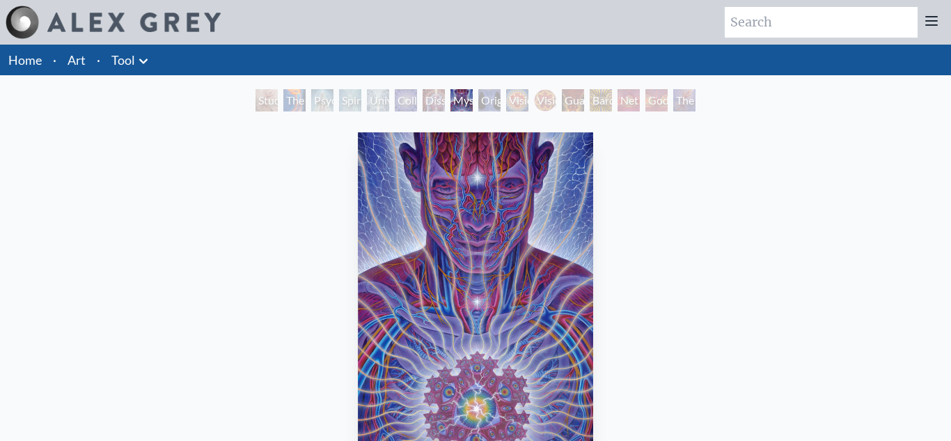
click at [481, 99] on div "Original Face" at bounding box center [489, 100] width 22 height 22
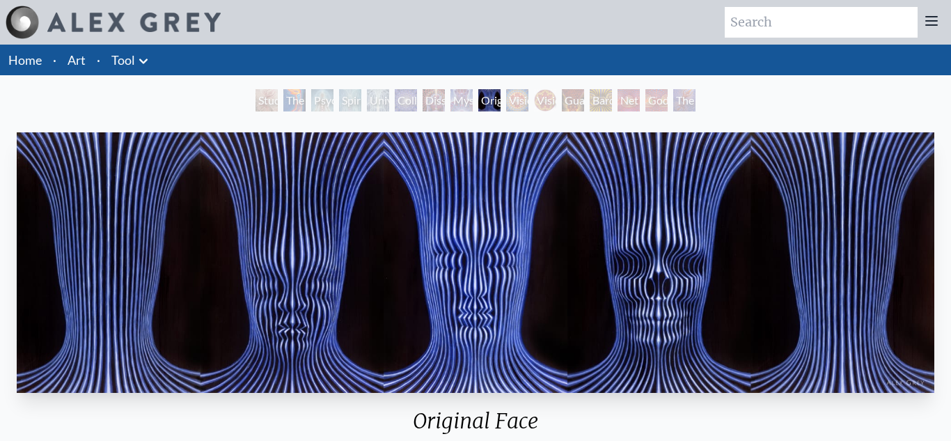
click at [501, 100] on div "Original Face" at bounding box center [489, 100] width 22 height 22
click at [534, 100] on div "Vision Crystal Tondo" at bounding box center [545, 100] width 22 height 22
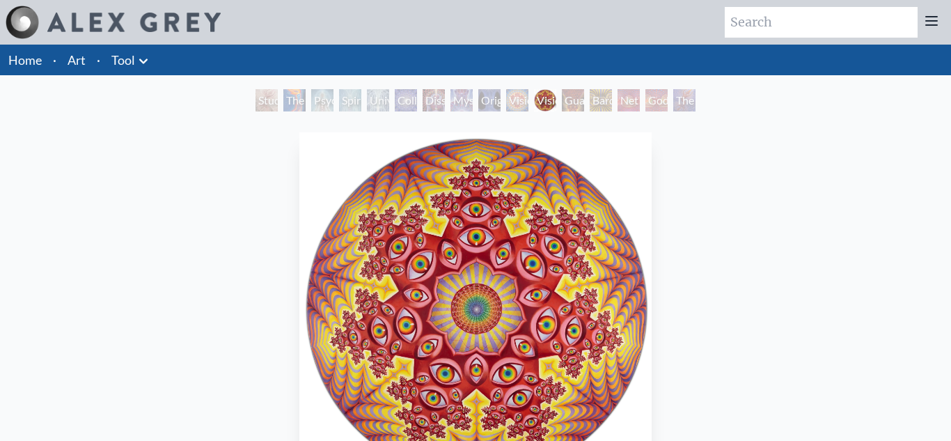
click at [556, 100] on div "Vision Crystal Tondo" at bounding box center [545, 100] width 22 height 22
click at [605, 100] on div "Bardo Being" at bounding box center [601, 100] width 22 height 22
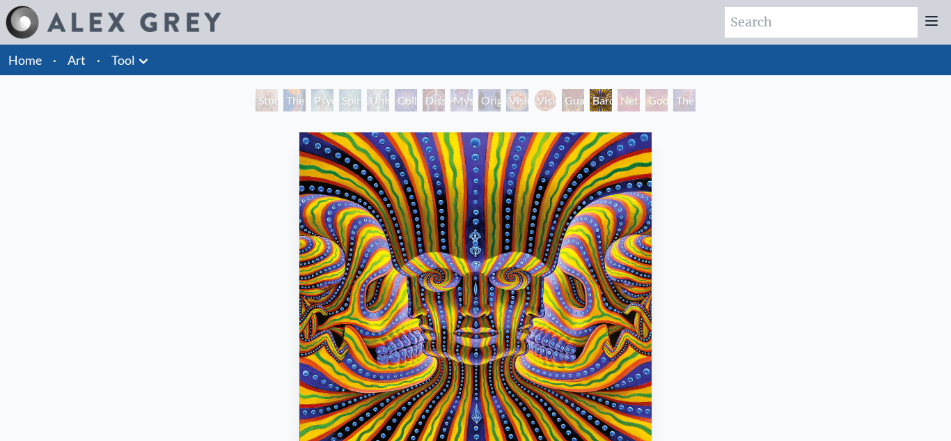
click at [666, 91] on div "Godself" at bounding box center [657, 100] width 22 height 22
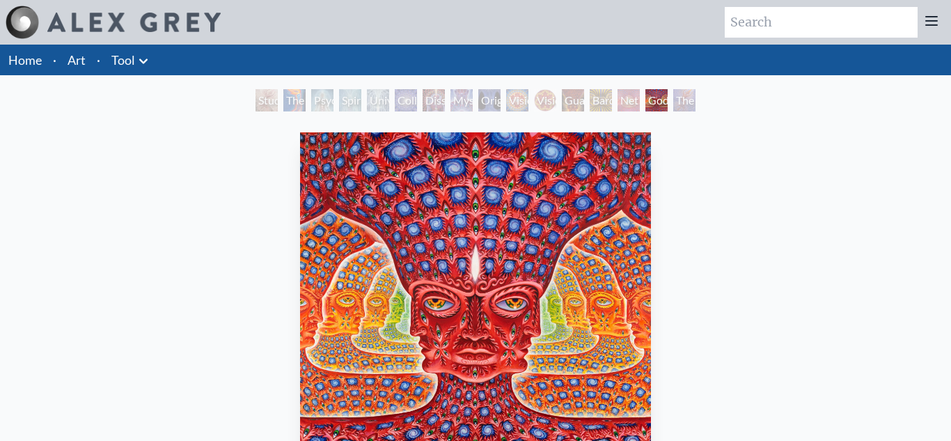
click at [696, 100] on div "The Great Turn" at bounding box center [684, 100] width 22 height 22
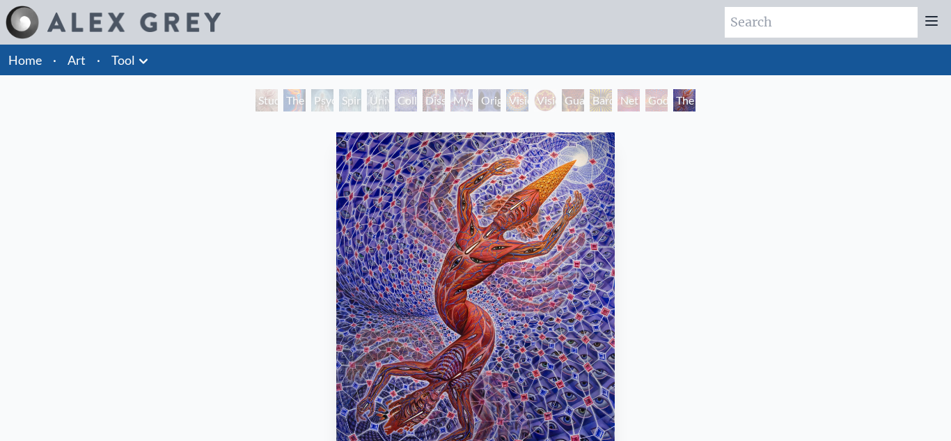
click at [640, 97] on div "Net of Being" at bounding box center [629, 100] width 22 height 22
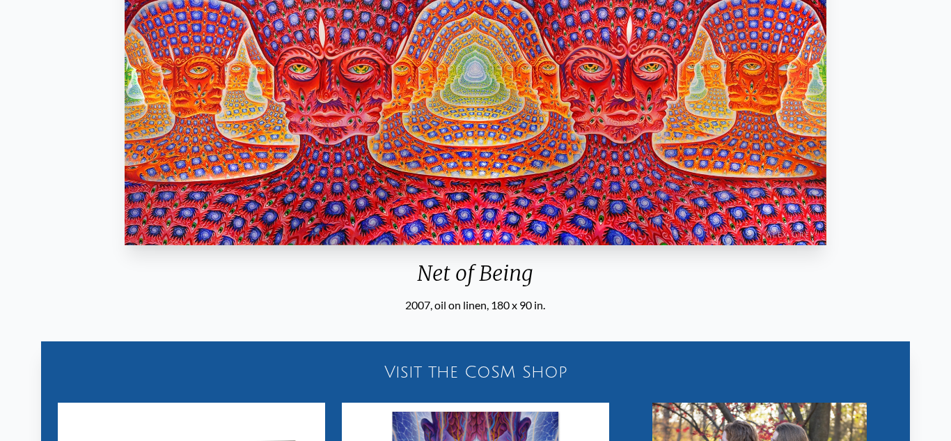
scroll to position [243, 0]
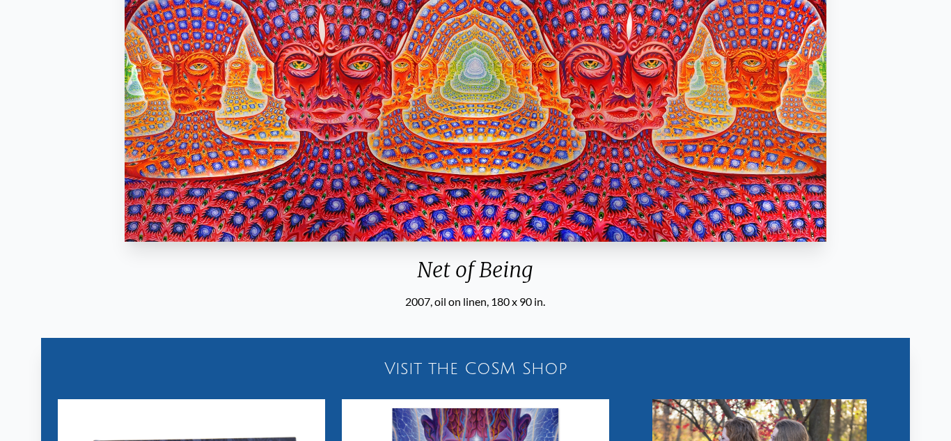
click at [824, 235] on img "14 / 16" at bounding box center [476, 65] width 702 height 352
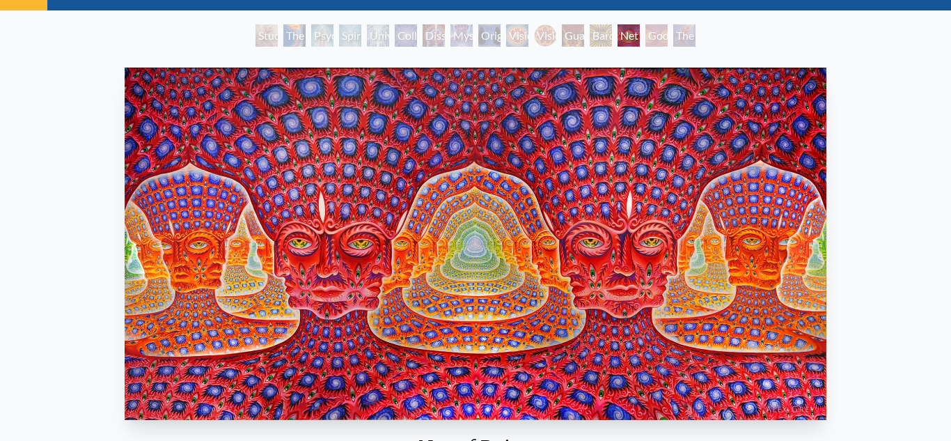
scroll to position [66, 0]
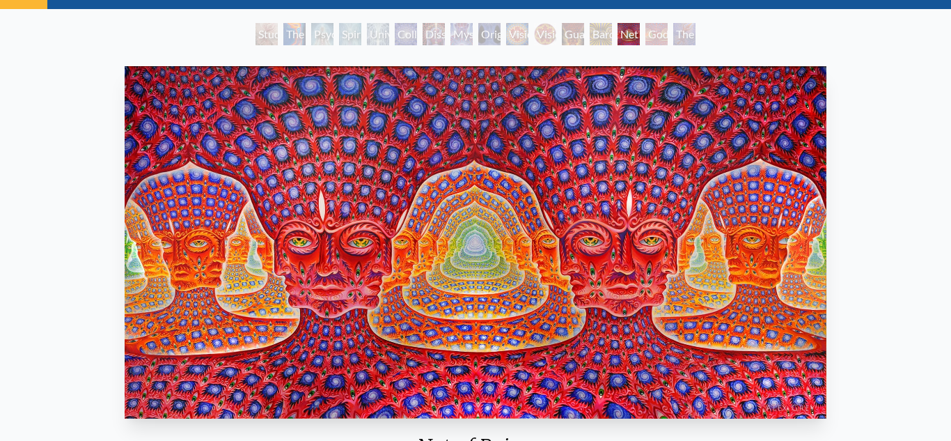
click at [671, 38] on div "Study for the Great Turn The Torch Psychic Energy System Spiritual Energy Syste…" at bounding box center [476, 36] width 446 height 26
click at [664, 34] on div "Godself" at bounding box center [657, 34] width 22 height 22
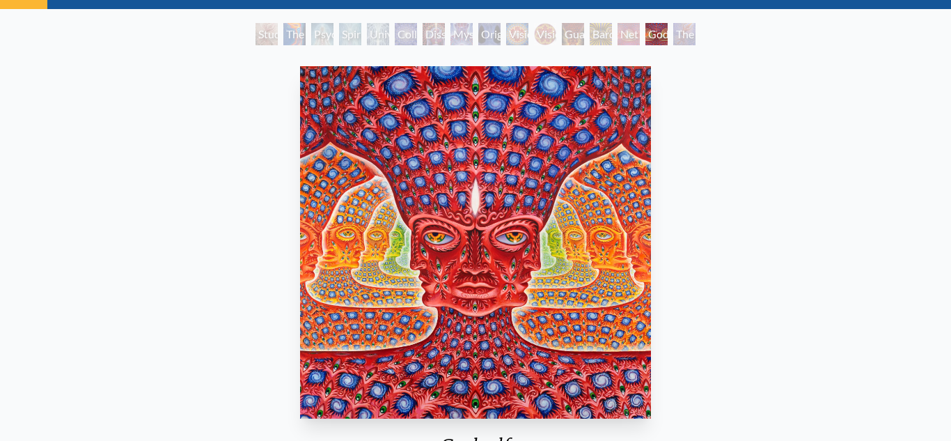
click at [623, 33] on div "Net of Being" at bounding box center [629, 34] width 22 height 22
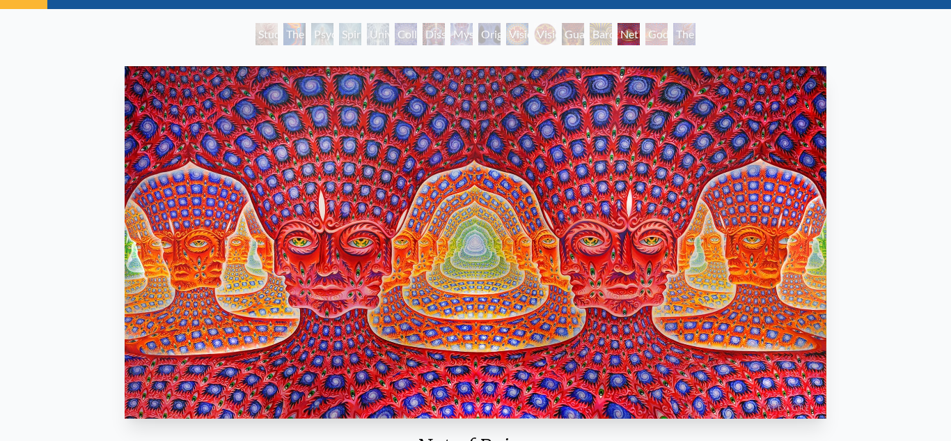
click at [635, 29] on div "Net of Being" at bounding box center [629, 34] width 22 height 22
click at [655, 28] on div "Godself" at bounding box center [657, 34] width 22 height 22
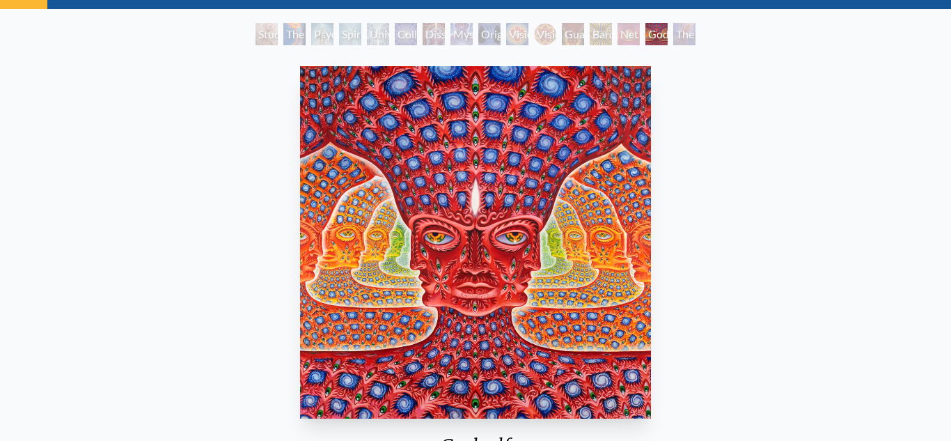
click at [696, 31] on div "The Great Turn" at bounding box center [684, 34] width 22 height 22
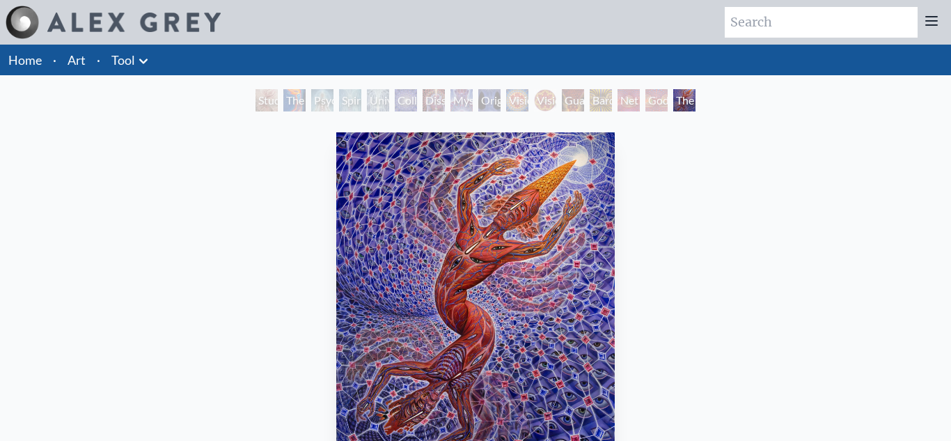
click at [423, 97] on div "Dissectional Art for Tool's Lateralus CD" at bounding box center [434, 100] width 22 height 22
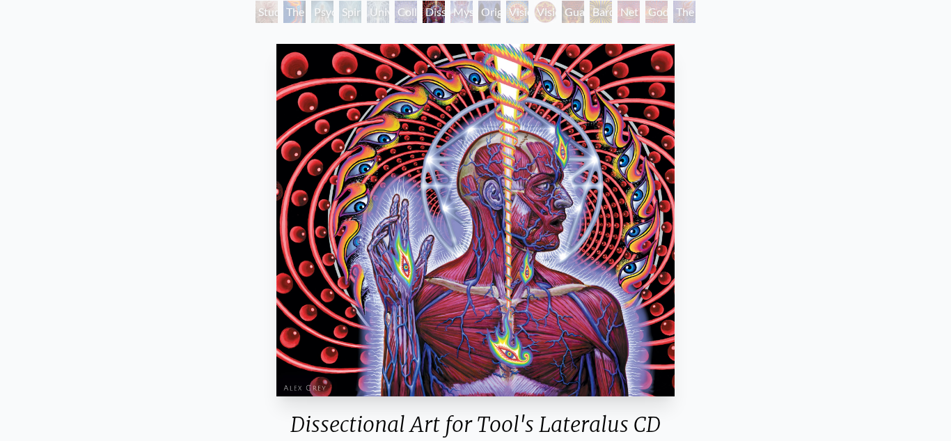
scroll to position [93, 0]
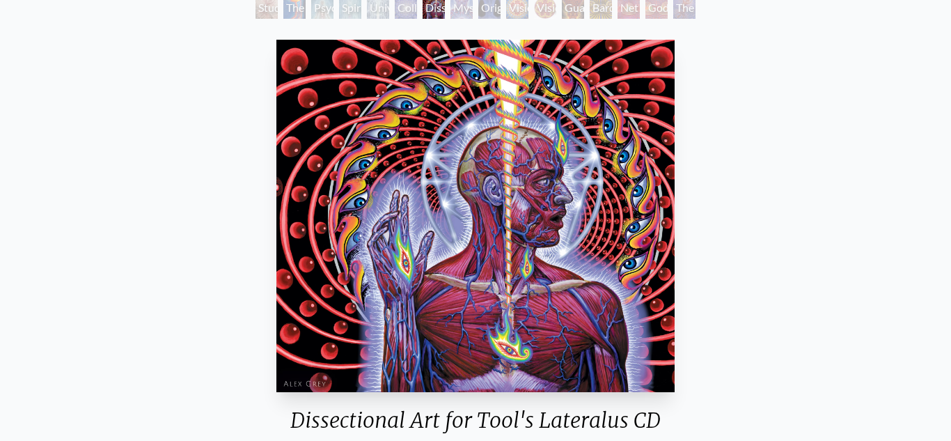
click at [653, 17] on div "Godself" at bounding box center [657, 8] width 22 height 22
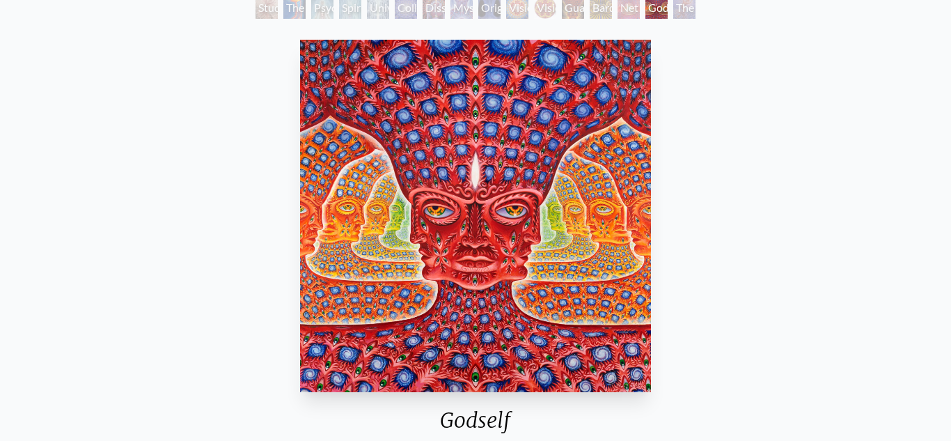
click at [689, 13] on div "The Great Turn" at bounding box center [684, 8] width 22 height 22
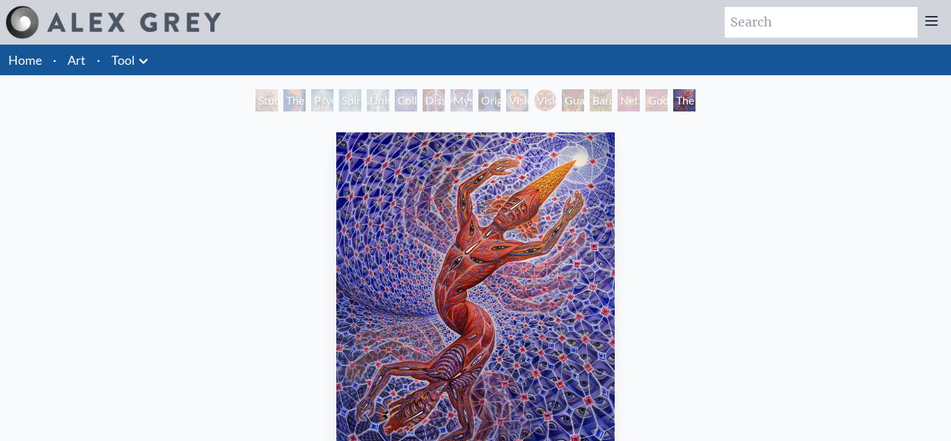
click at [367, 97] on div "Universal Mind Lattice" at bounding box center [378, 100] width 22 height 22
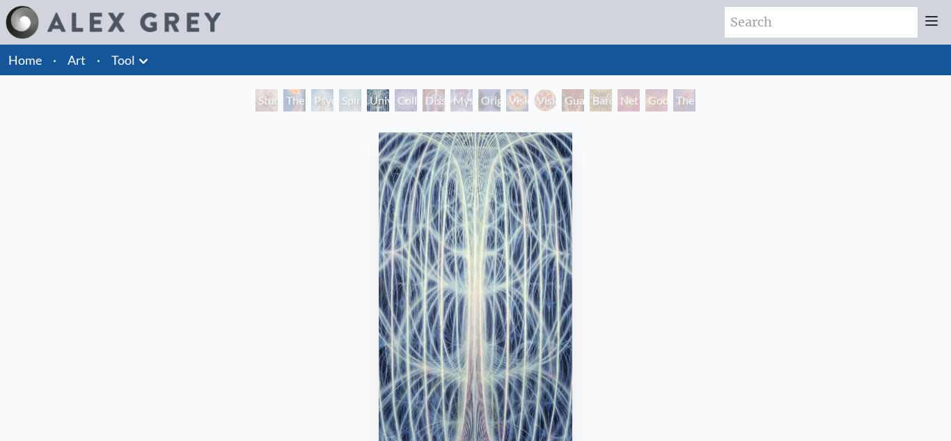
click at [545, 100] on div "Vision Crystal Tondo" at bounding box center [545, 100] width 22 height 22
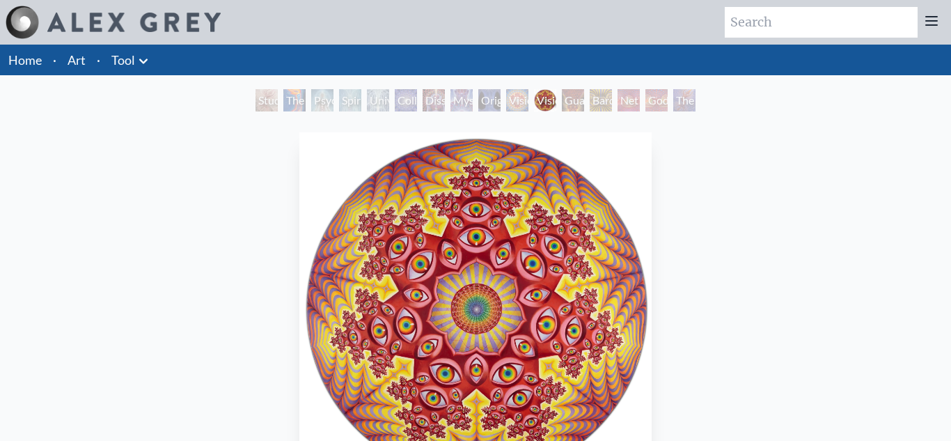
click at [483, 92] on div "Original Face" at bounding box center [489, 100] width 22 height 22
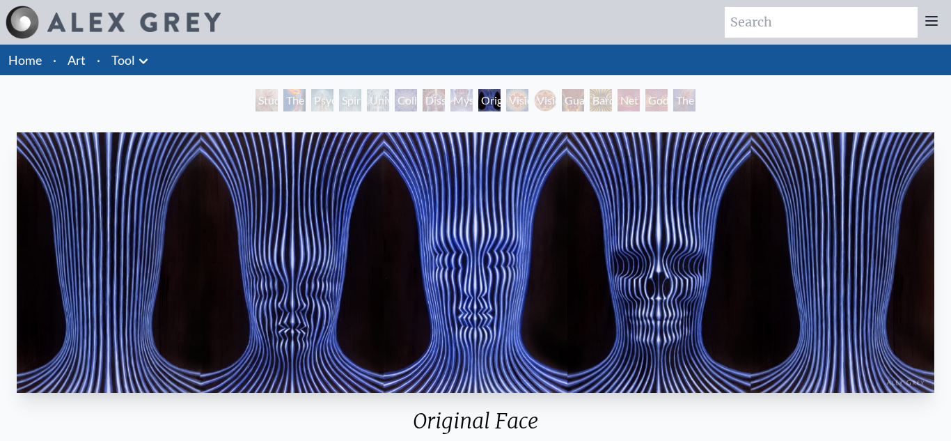
click at [460, 94] on div "Mystic Eye" at bounding box center [462, 100] width 22 height 22
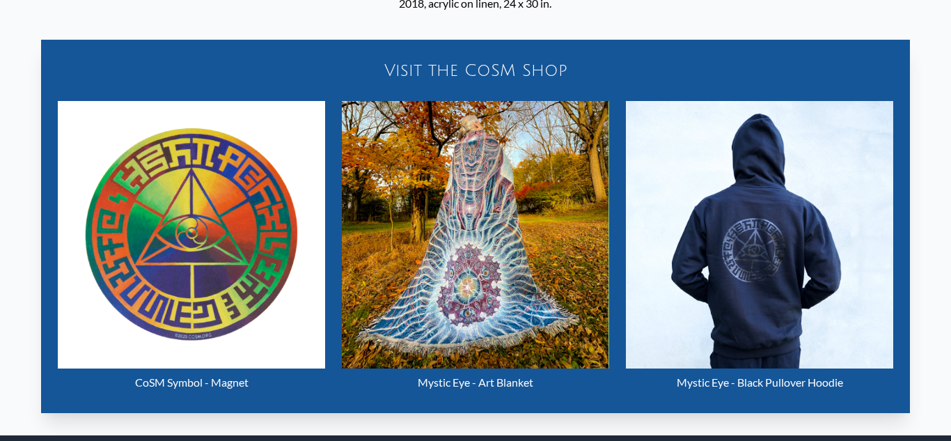
scroll to position [543, 0]
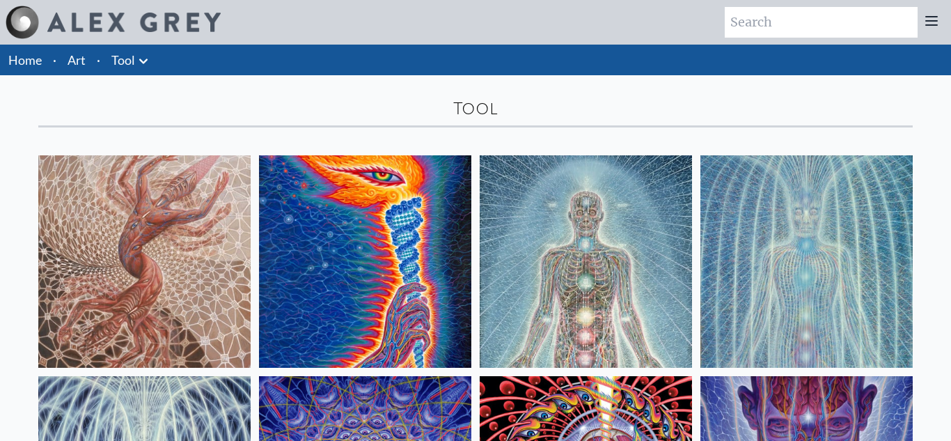
click at [125, 69] on link "Tool" at bounding box center [123, 59] width 24 height 19
click at [140, 63] on icon at bounding box center [143, 61] width 17 height 17
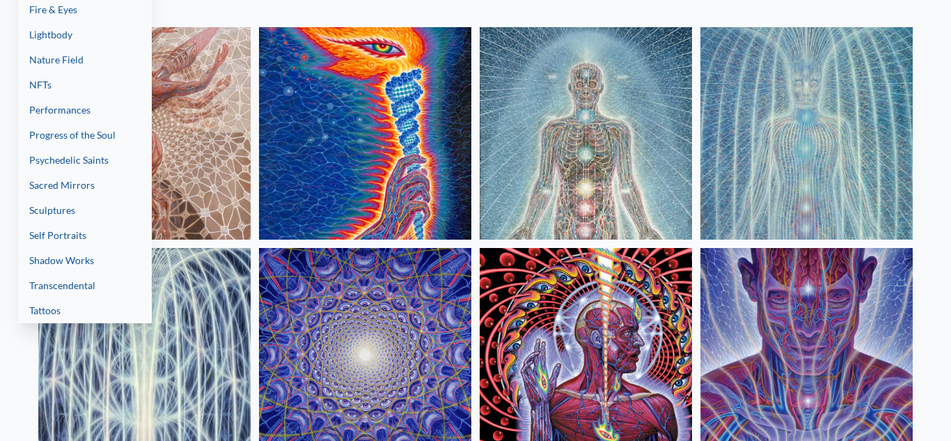
scroll to position [127, 0]
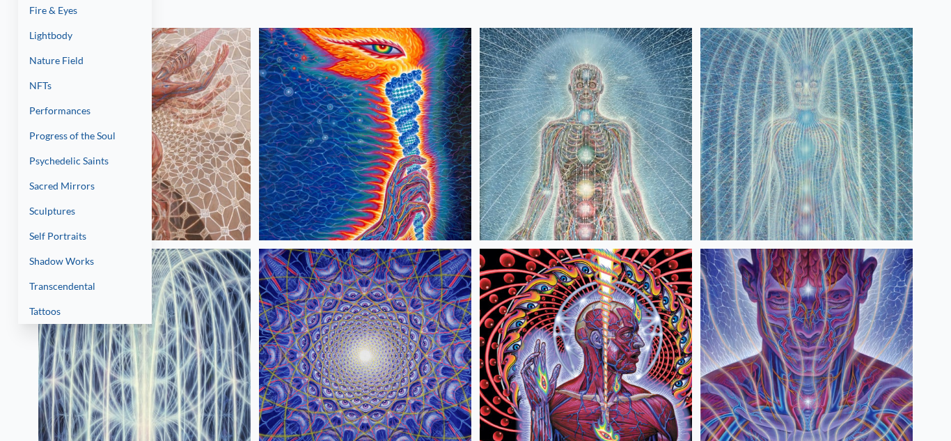
click at [91, 306] on link "Tattoos" at bounding box center [85, 311] width 134 height 25
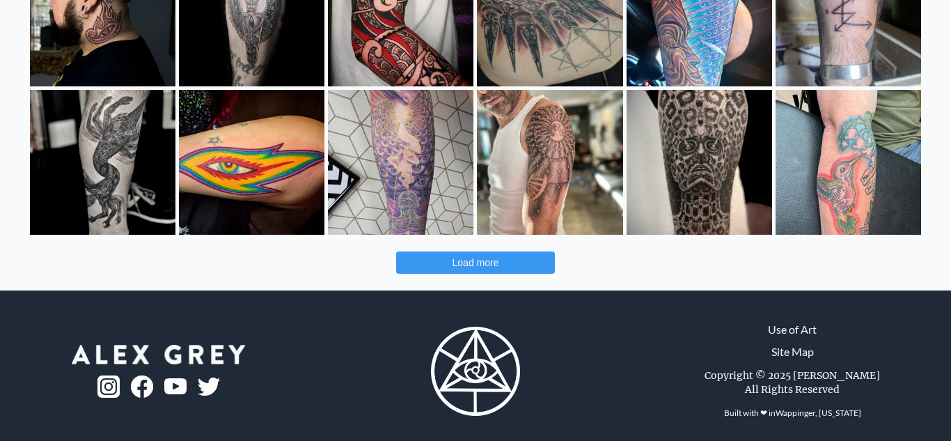
scroll to position [567, 0]
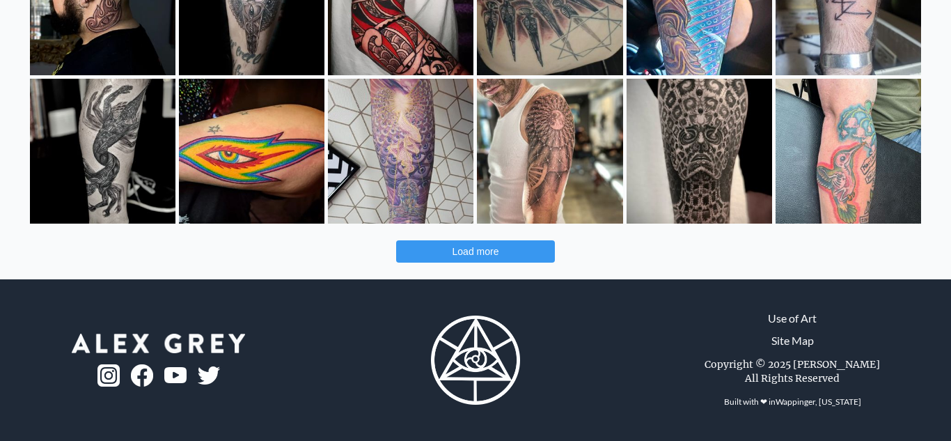
click at [483, 254] on span "Load more" at bounding box center [476, 251] width 47 height 11
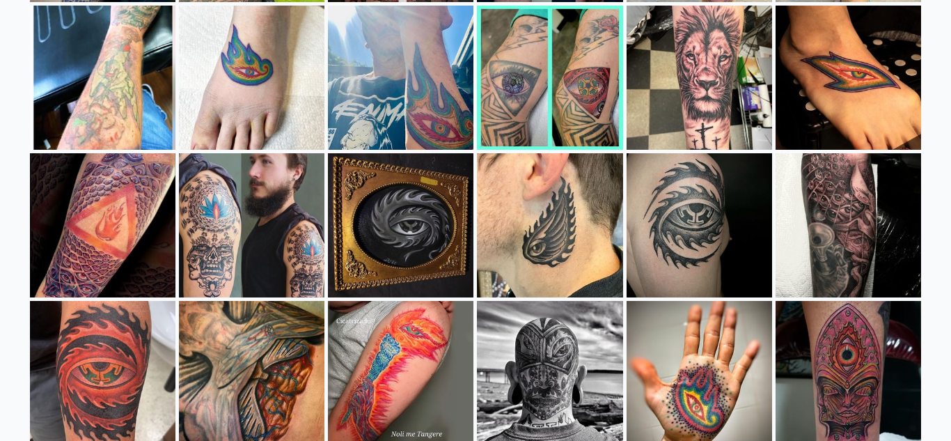
scroll to position [0, 0]
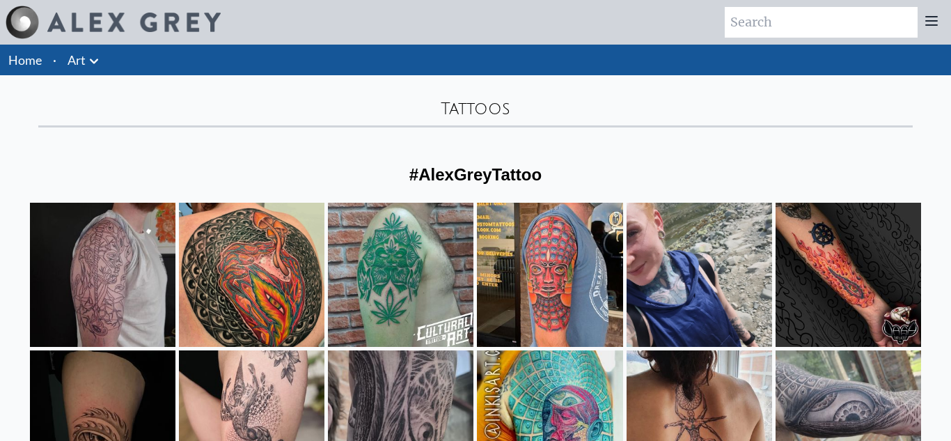
click at [78, 66] on link "Art" at bounding box center [77, 59] width 18 height 19
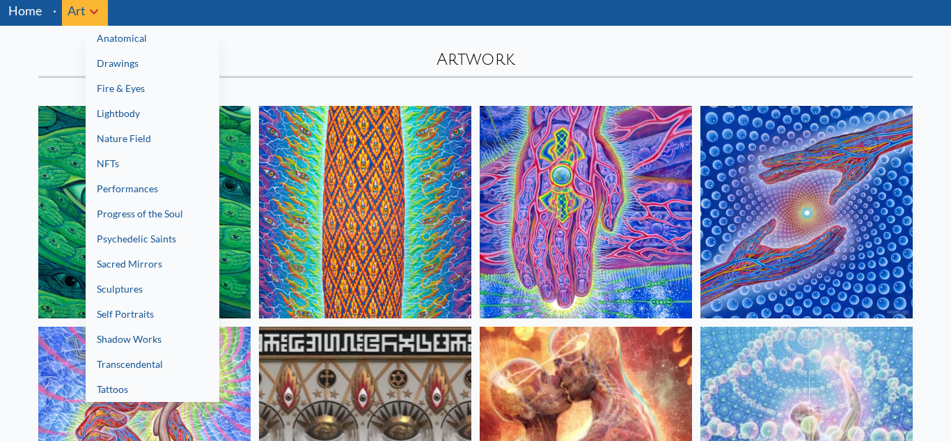
scroll to position [19, 0]
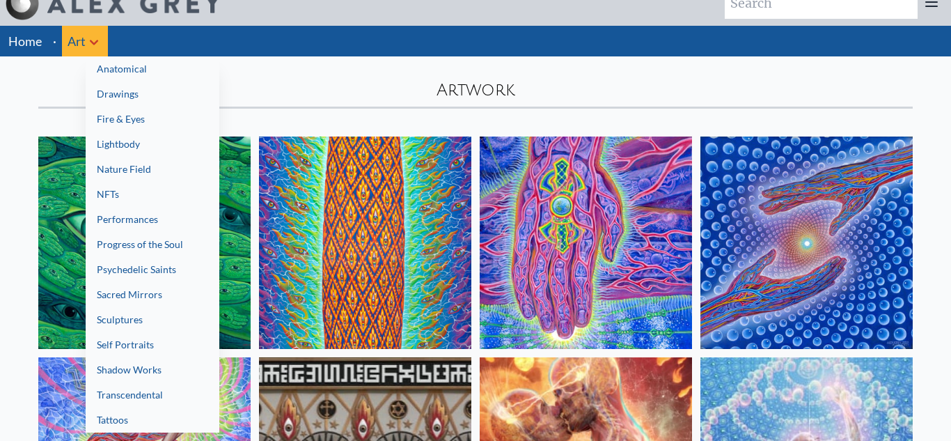
click at [141, 96] on link "Drawings" at bounding box center [153, 93] width 134 height 25
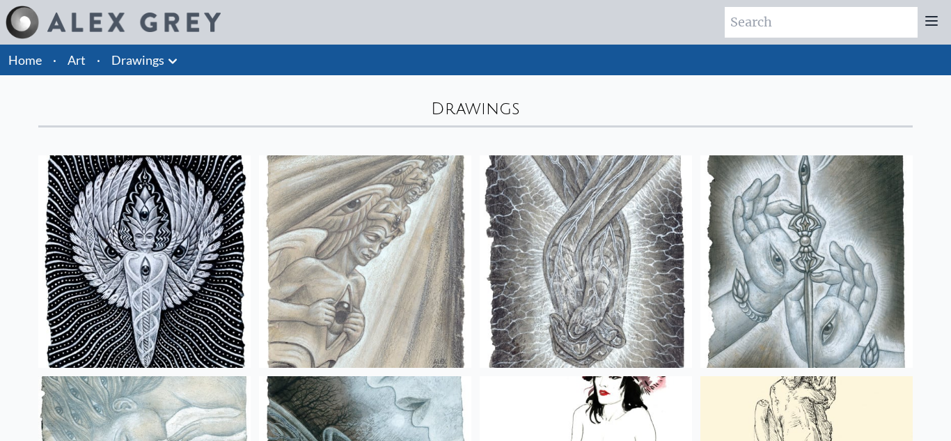
click at [177, 57] on icon at bounding box center [172, 61] width 17 height 17
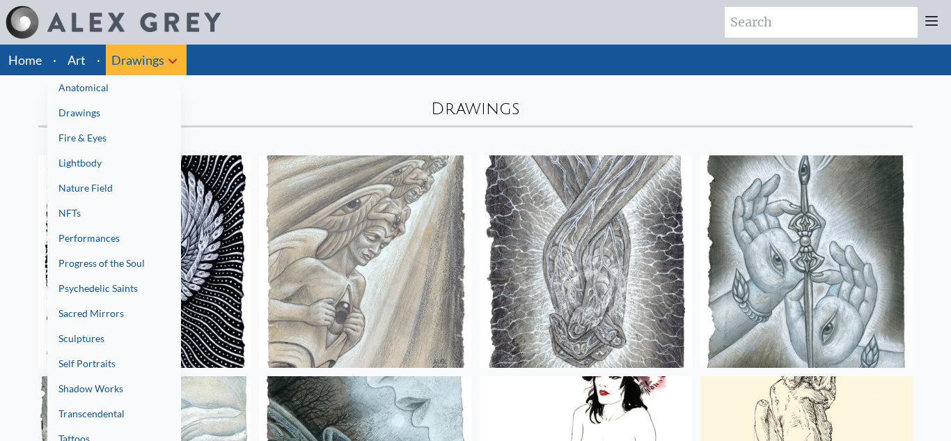
click at [117, 88] on link "Anatomical" at bounding box center [114, 87] width 134 height 25
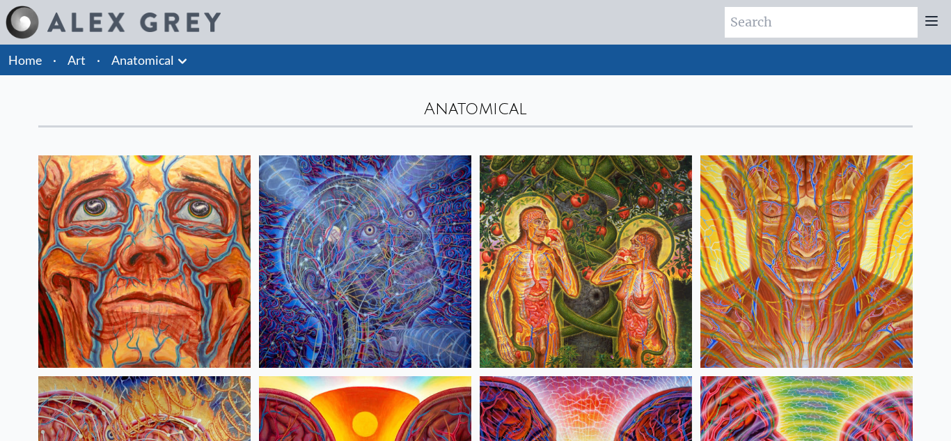
click at [140, 237] on img at bounding box center [144, 261] width 212 height 212
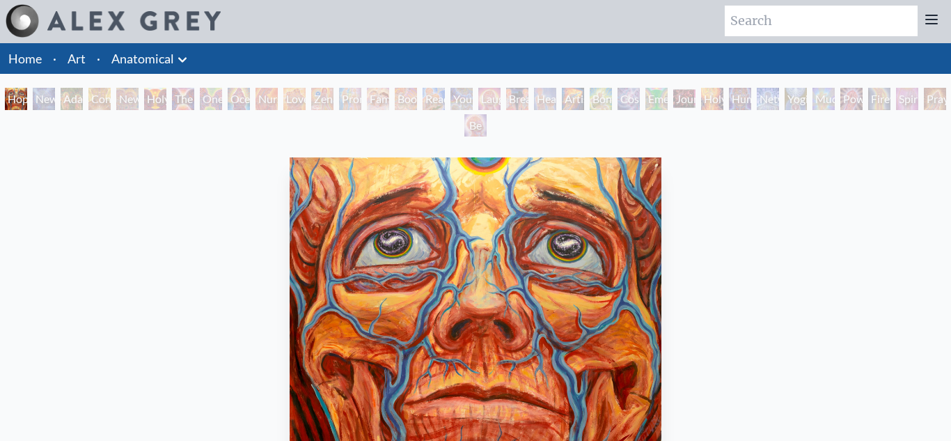
scroll to position [1, 0]
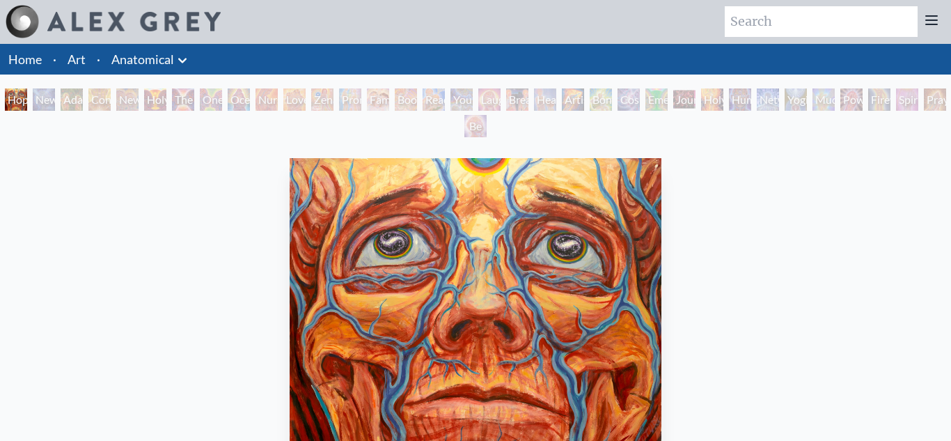
click at [166, 102] on div "Holy Grail" at bounding box center [155, 99] width 22 height 22
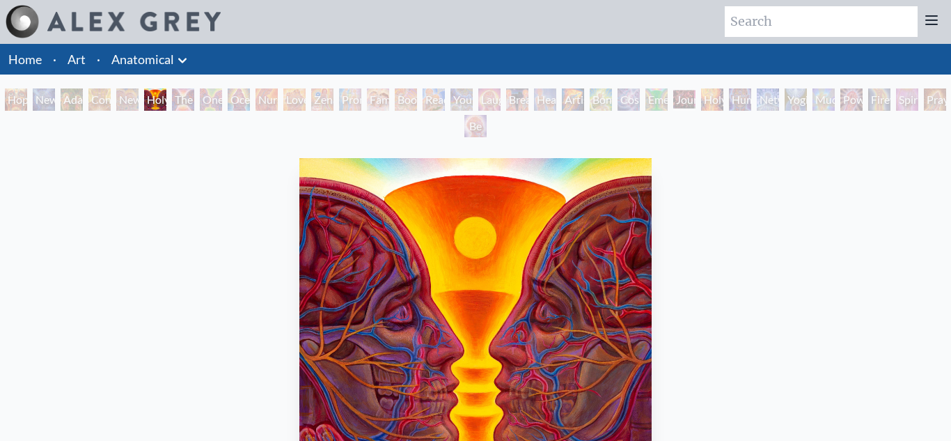
click at [194, 103] on div "The Kiss" at bounding box center [183, 99] width 22 height 22
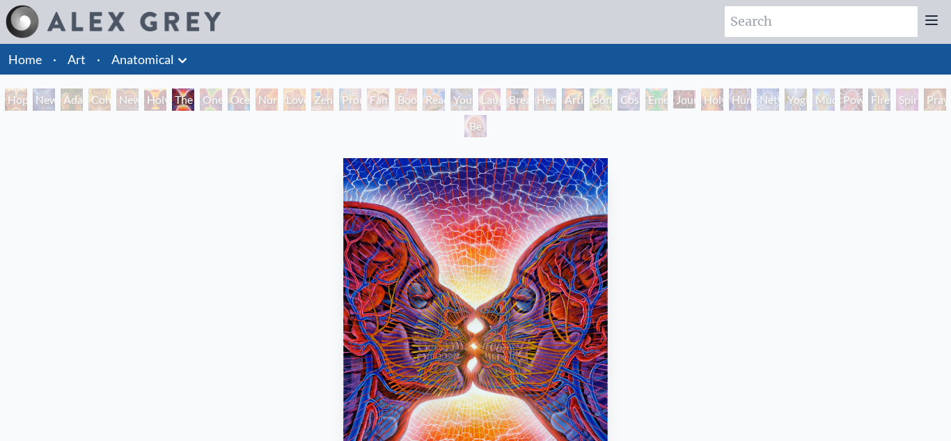
click at [250, 101] on div "Ocean of Love Bliss" at bounding box center [239, 99] width 22 height 22
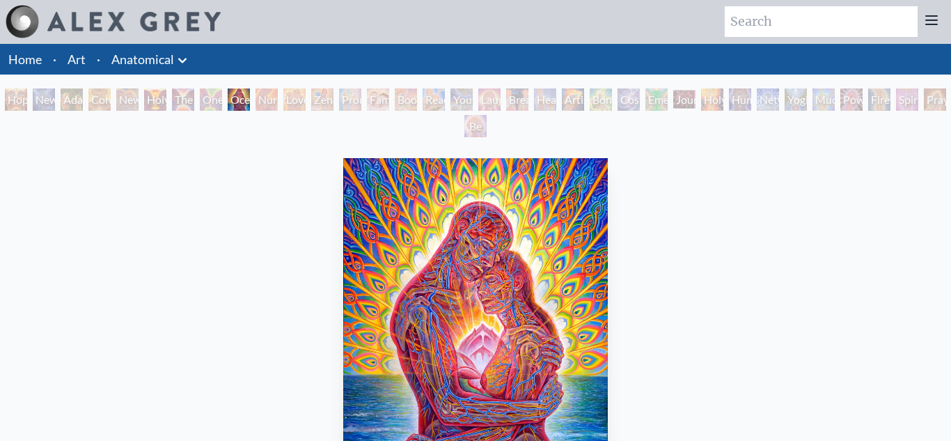
click at [386, 102] on div "Family" at bounding box center [378, 99] width 22 height 22
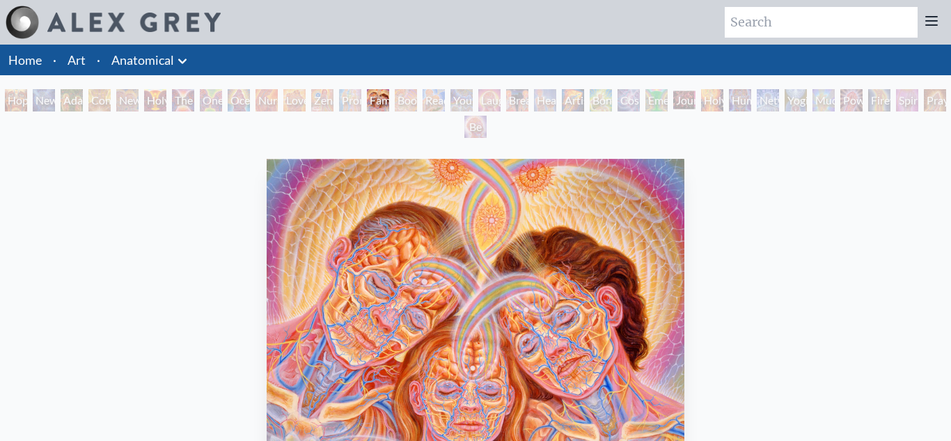
scroll to position [1, 0]
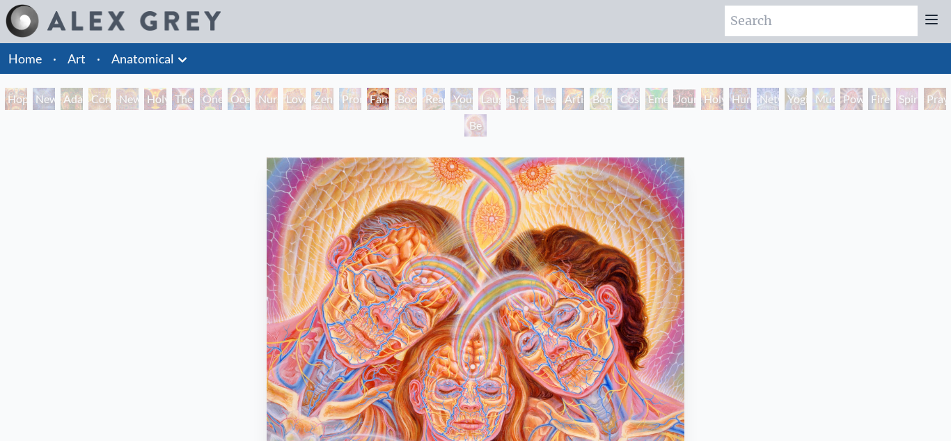
click at [692, 102] on div "Journey of the Wounded Healer" at bounding box center [684, 99] width 22 height 22
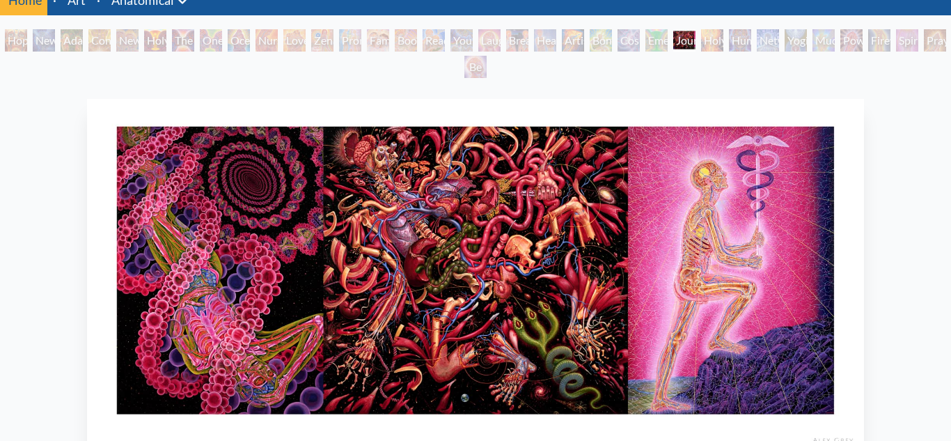
scroll to position [61, 0]
